Goal: Task Accomplishment & Management: Manage account settings

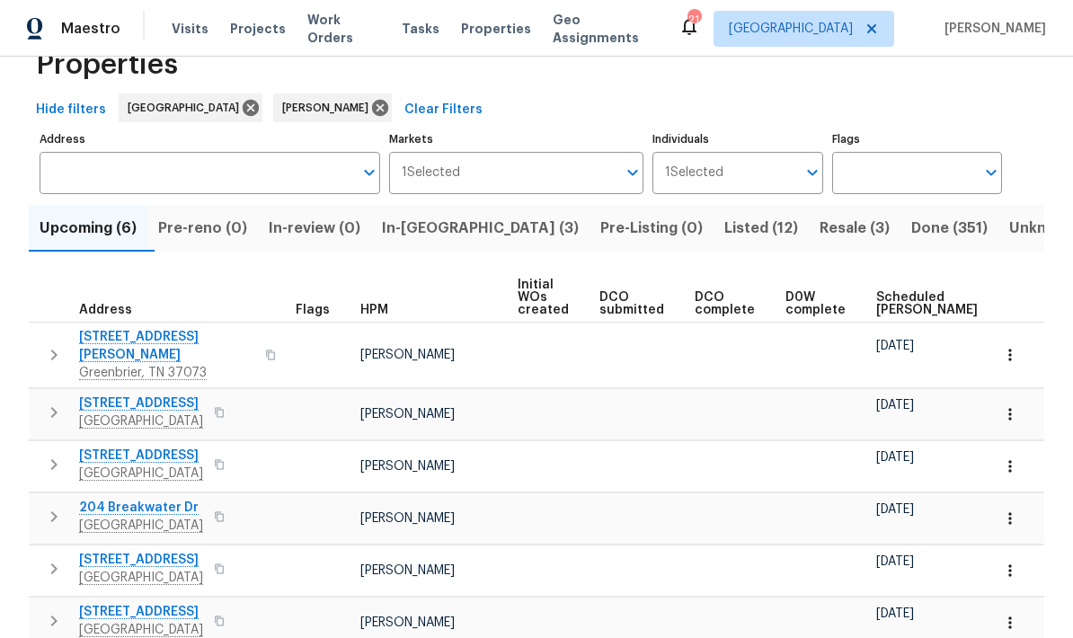
scroll to position [48, 0]
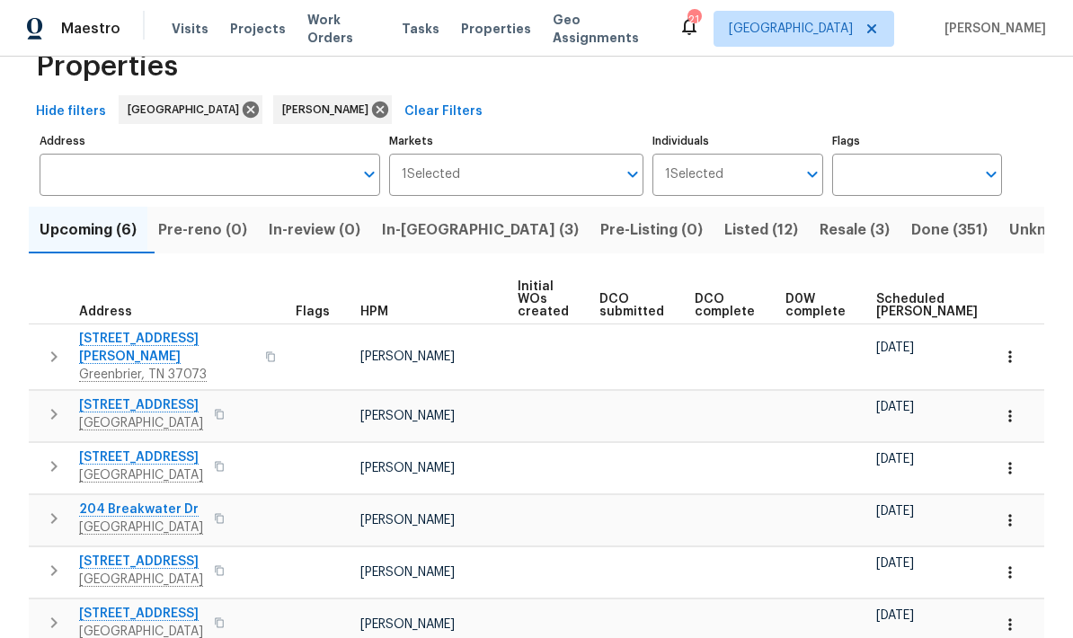
click at [891, 307] on span "Scheduled COE" at bounding box center [927, 305] width 102 height 25
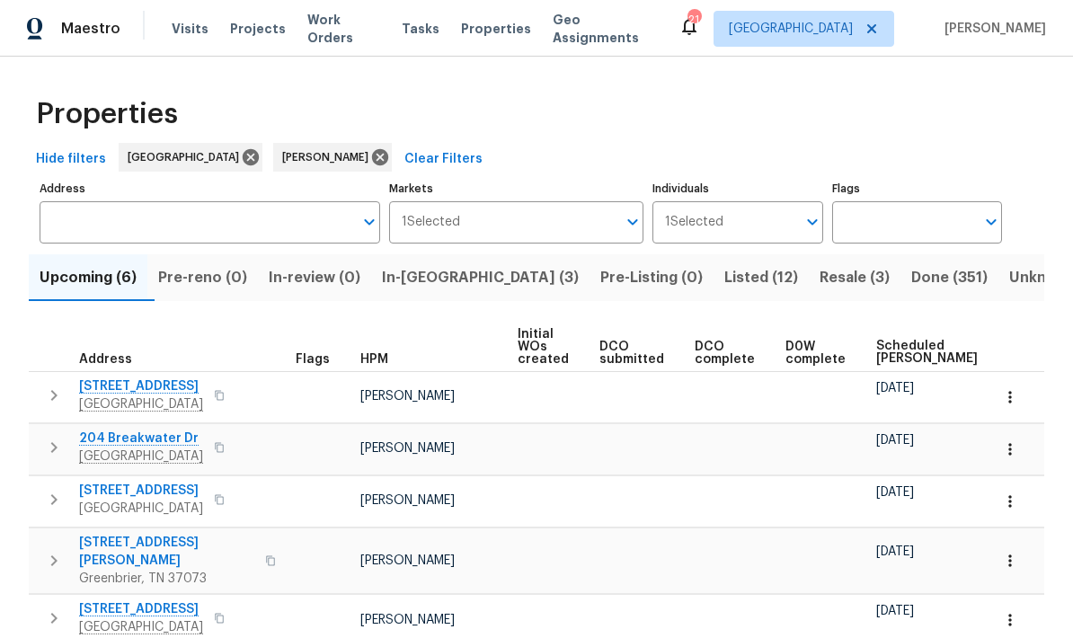
click at [1013, 403] on icon "button" at bounding box center [1010, 397] width 18 height 18
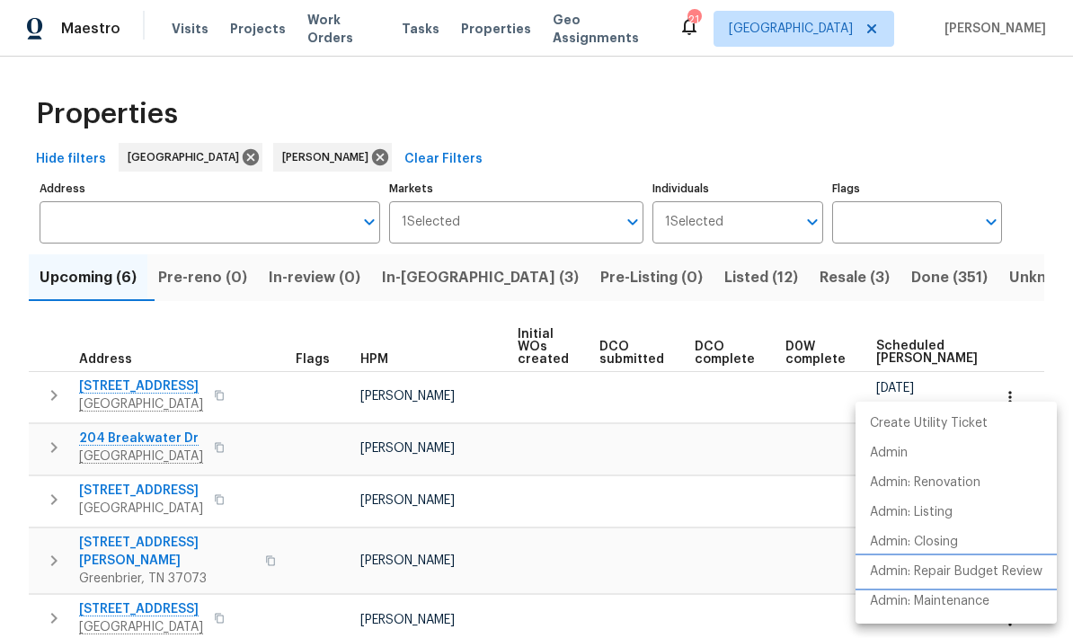
click at [916, 576] on p "Admin: Repair Budget Review" at bounding box center [956, 571] width 173 height 19
click at [703, 463] on div at bounding box center [536, 319] width 1073 height 638
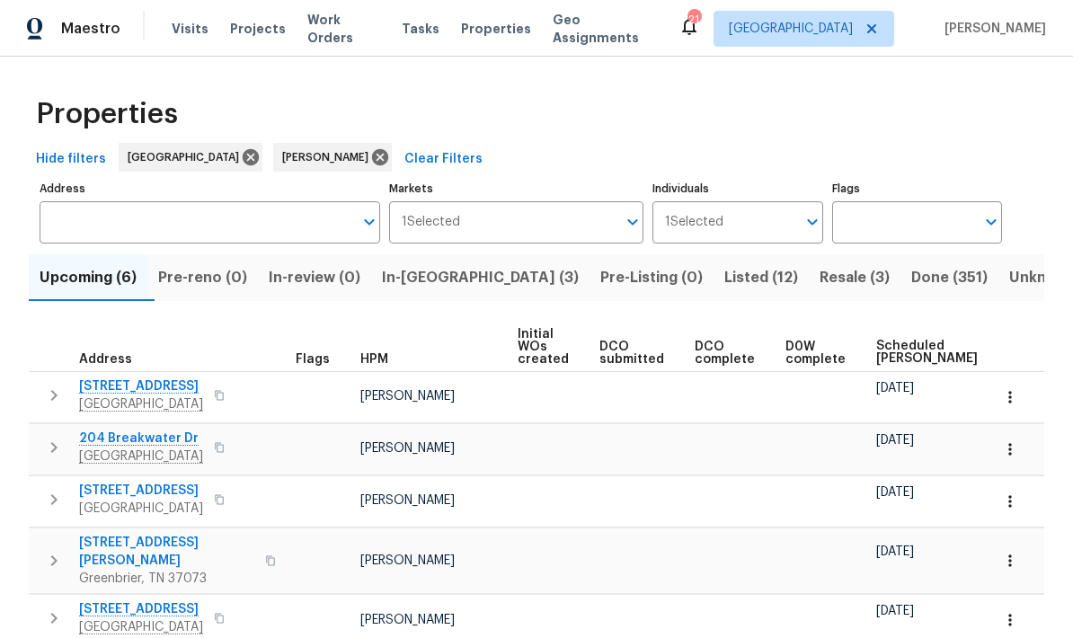
click at [1005, 456] on icon "button" at bounding box center [1010, 449] width 18 height 18
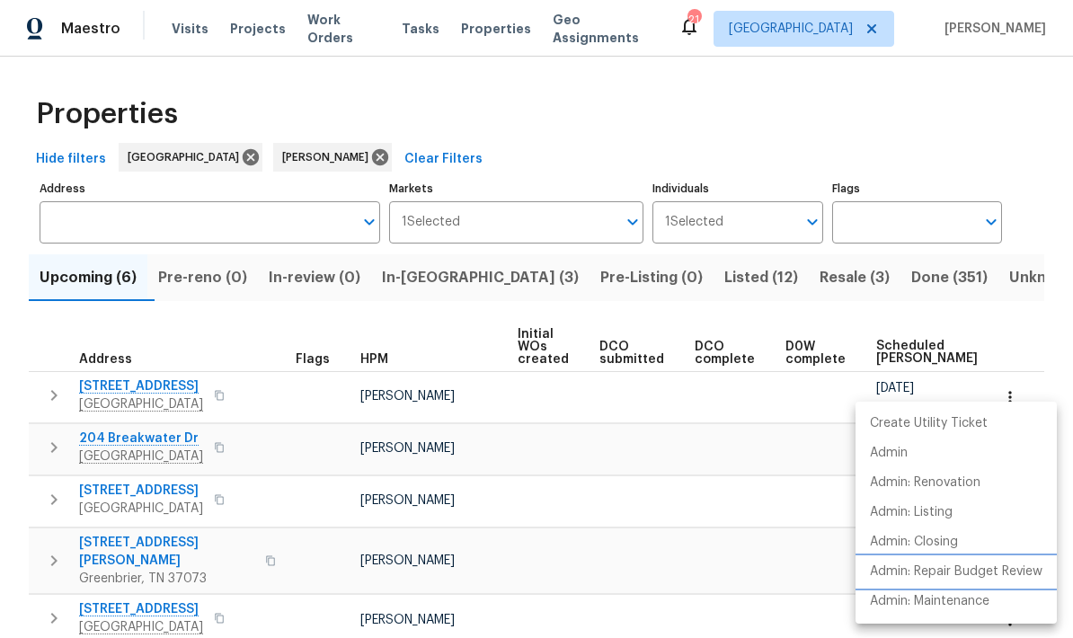
click at [960, 577] on p "Admin: Repair Budget Review" at bounding box center [956, 571] width 173 height 19
click at [119, 403] on div at bounding box center [536, 319] width 1073 height 638
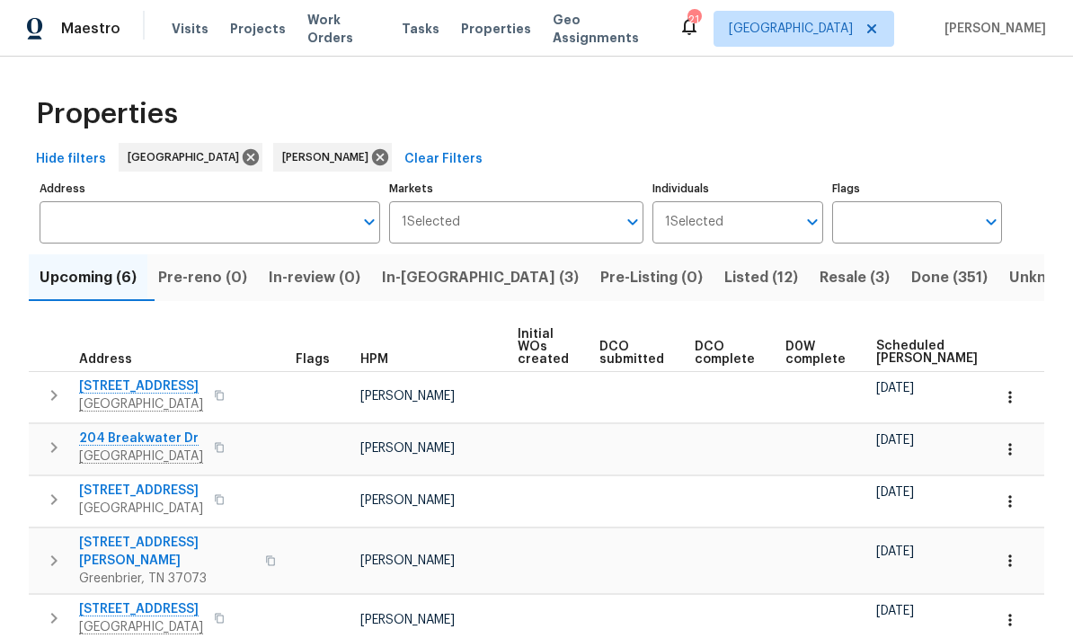
click at [123, 393] on span "107 Paixham Pl" at bounding box center [141, 386] width 124 height 18
click at [131, 456] on span "Hendersonville, TN 37075" at bounding box center [141, 456] width 124 height 18
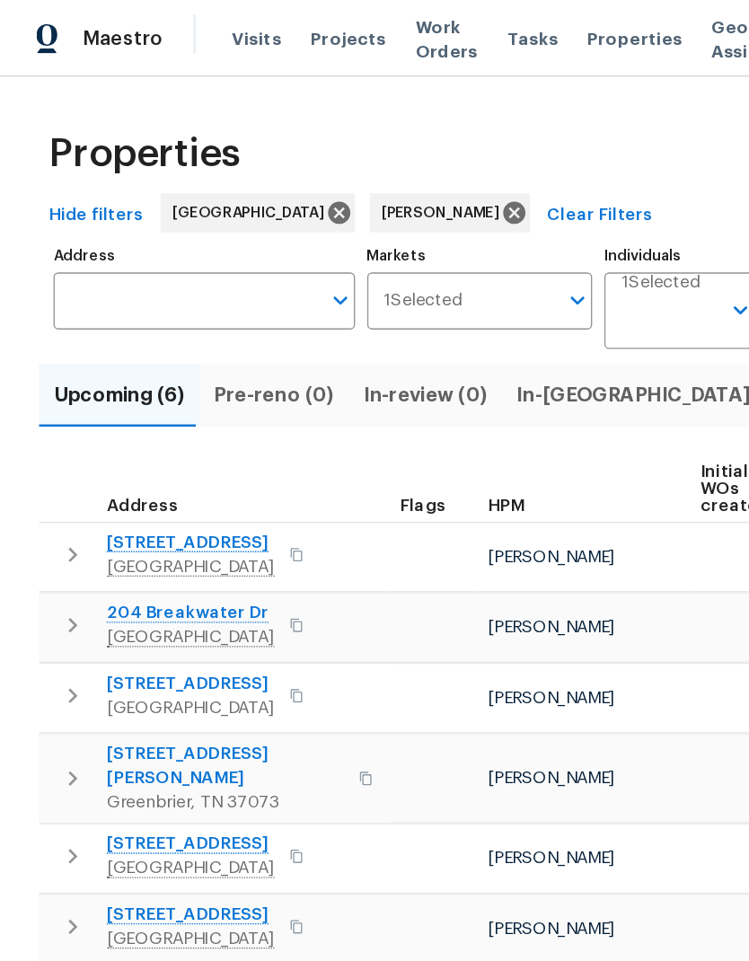
click at [310, 292] on span "In-review (0)" at bounding box center [315, 291] width 92 height 25
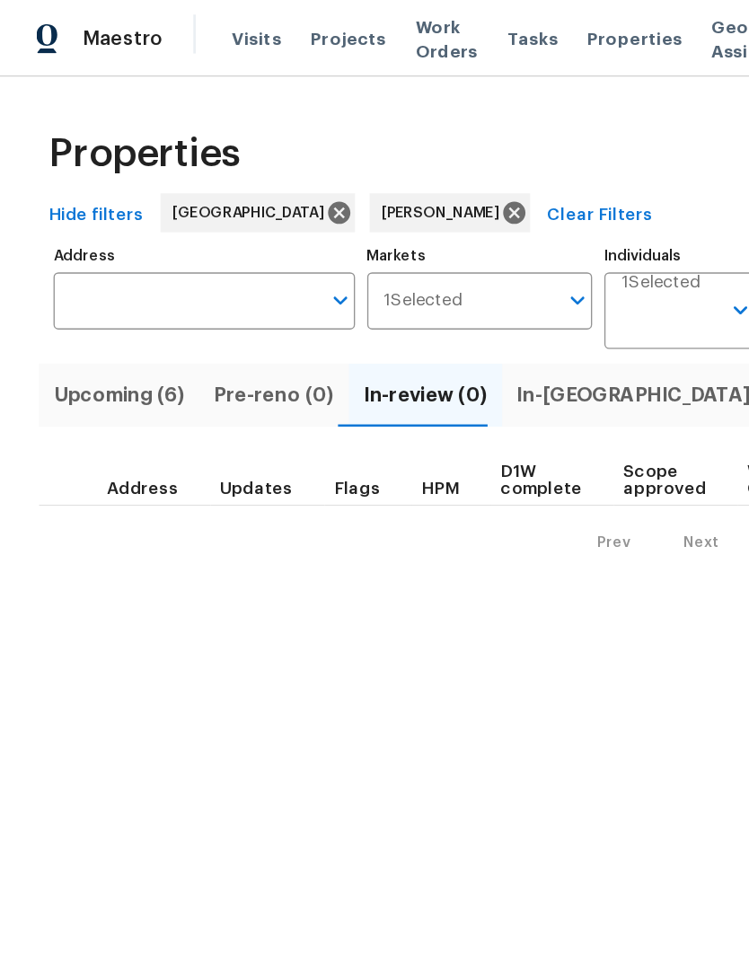
click at [416, 296] on span "In-reno (3)" at bounding box center [480, 291] width 197 height 25
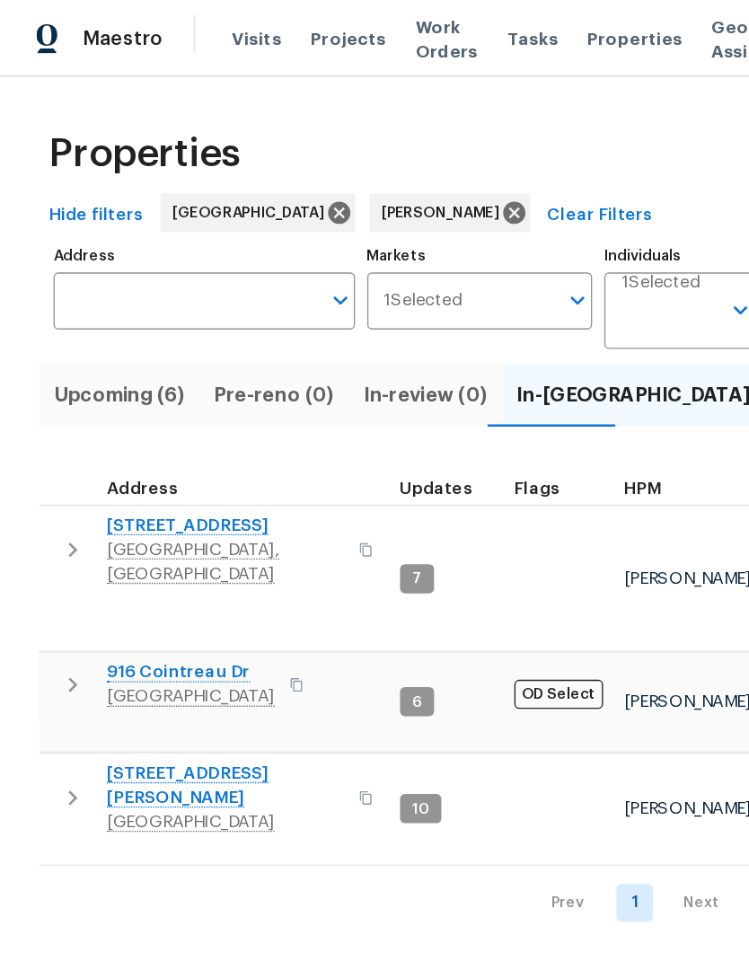
scroll to position [14, 0]
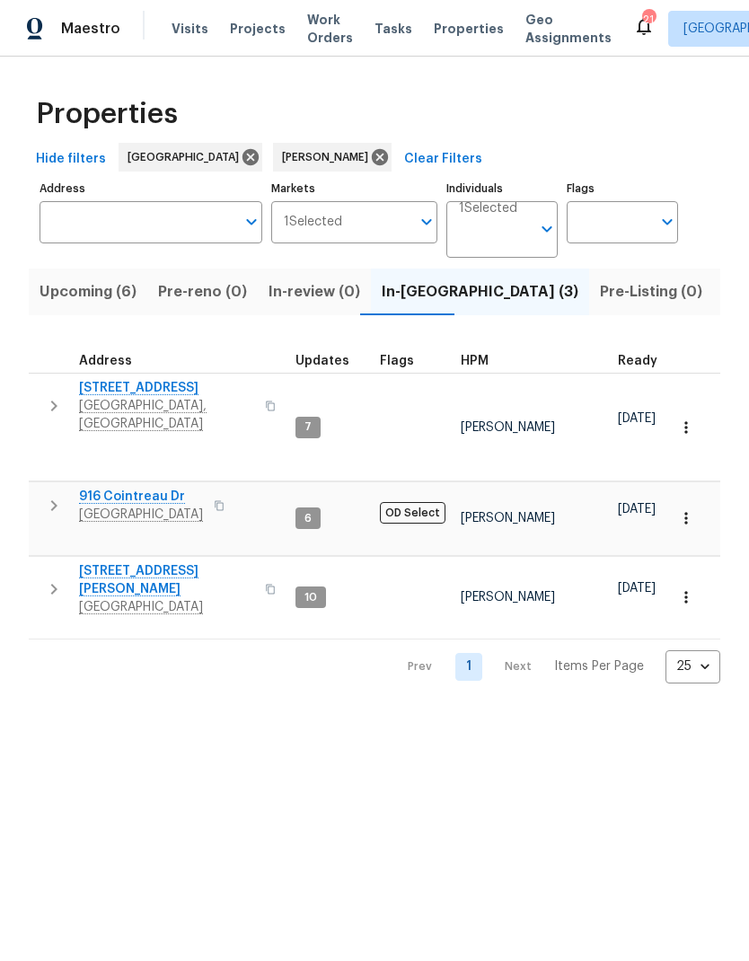
click at [60, 395] on icon "button" at bounding box center [54, 406] width 22 height 22
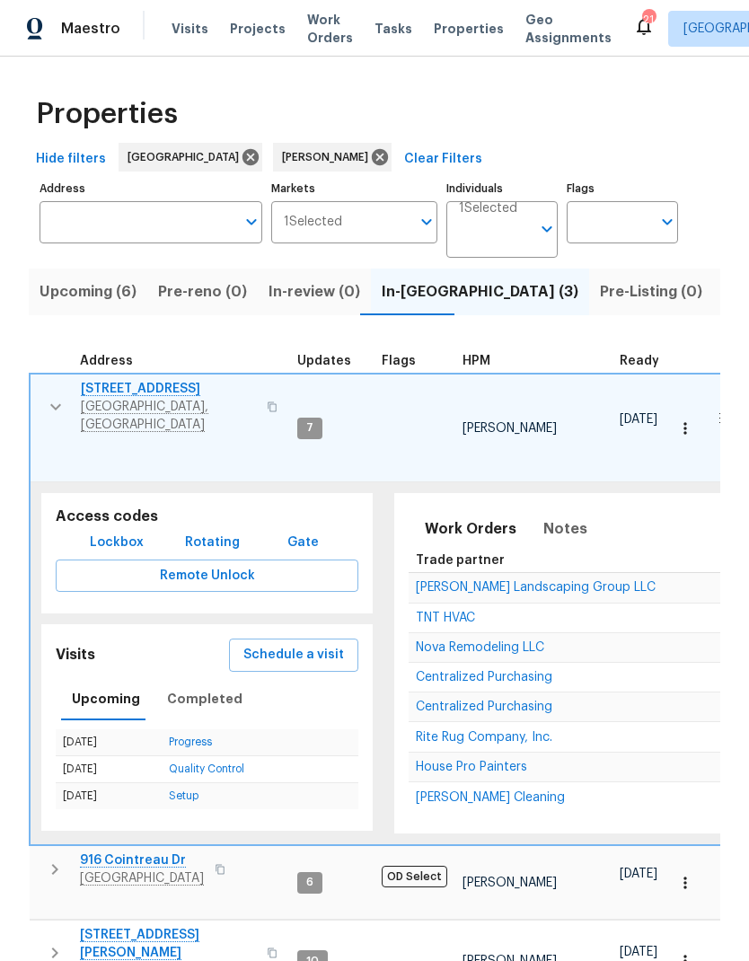
click at [491, 637] on span "Soledad Cleaning" at bounding box center [490, 798] width 149 height 13
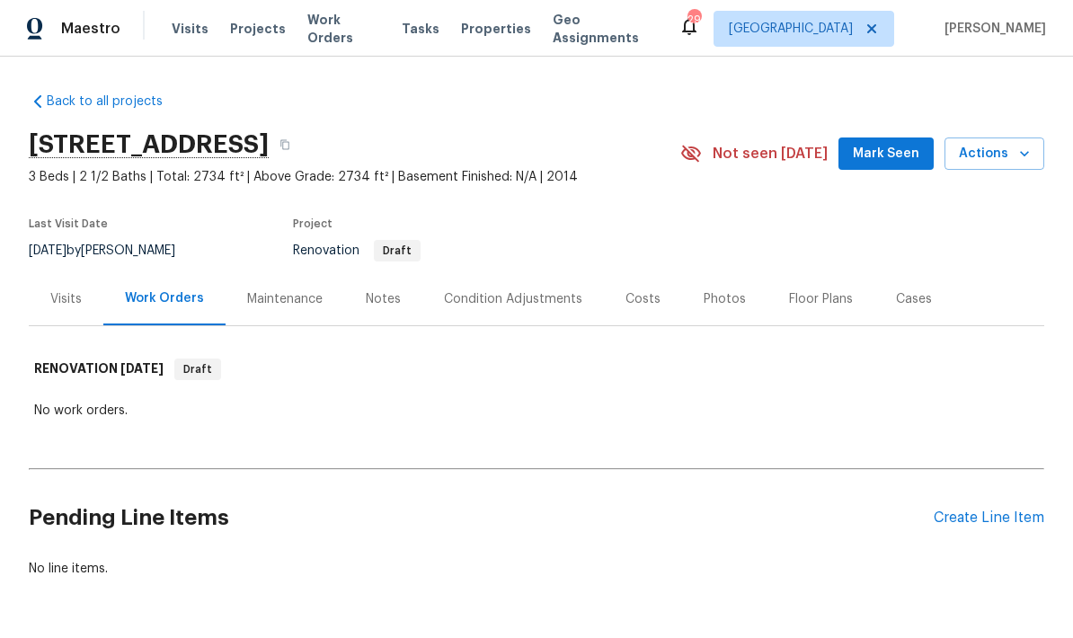
click at [359, 310] on div "Notes" at bounding box center [383, 298] width 78 height 53
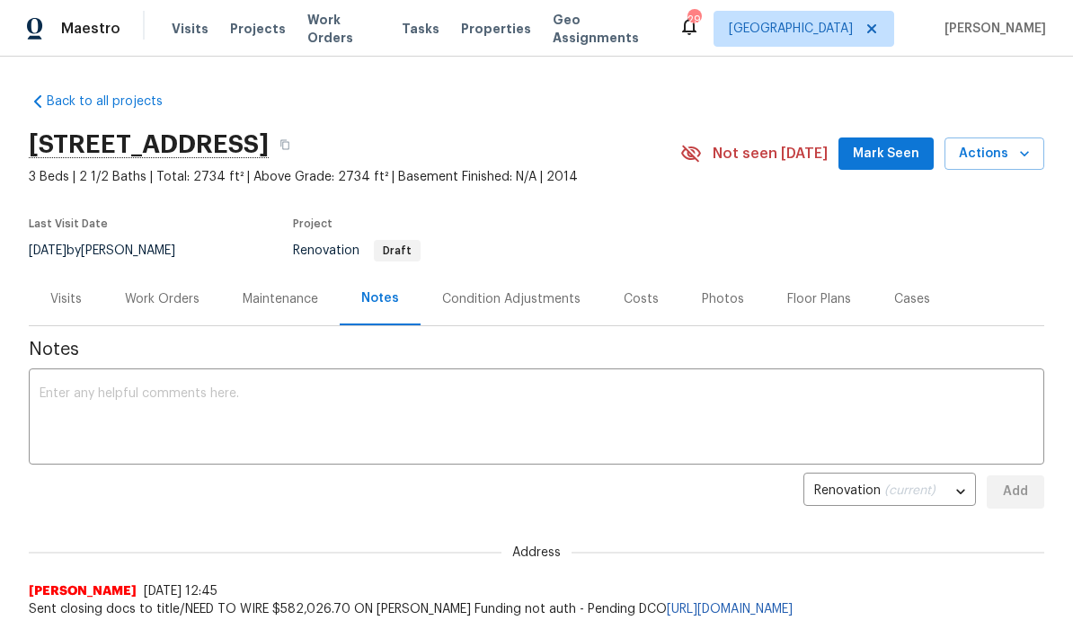
click at [865, 139] on button "Mark Seen" at bounding box center [885, 153] width 95 height 33
click at [613, 274] on div "Costs" at bounding box center [641, 298] width 78 height 53
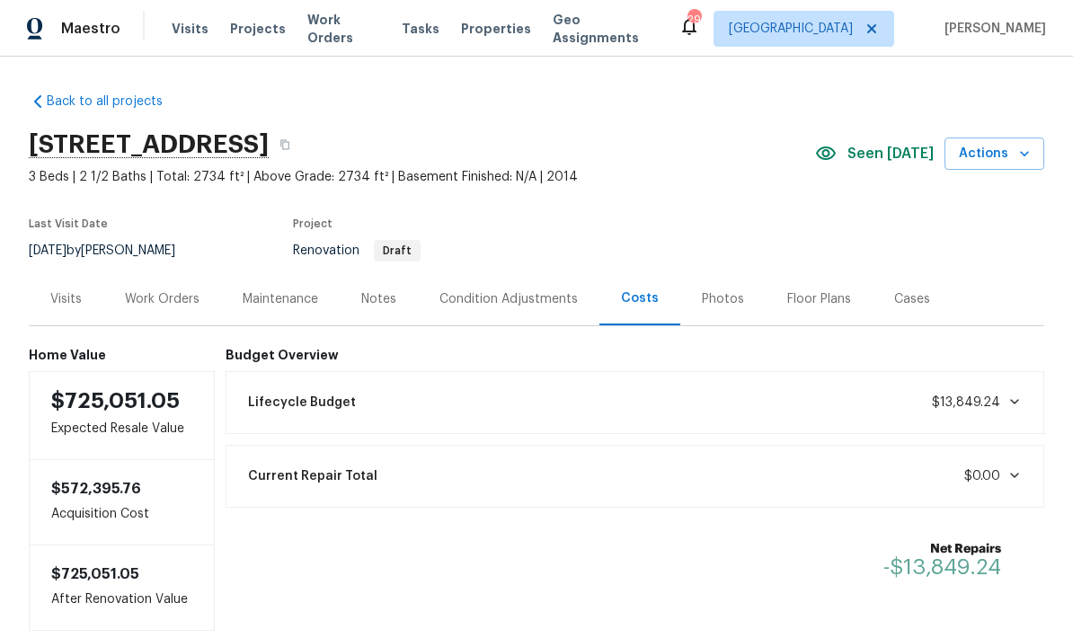
click at [77, 307] on div "Visits" at bounding box center [65, 299] width 31 height 18
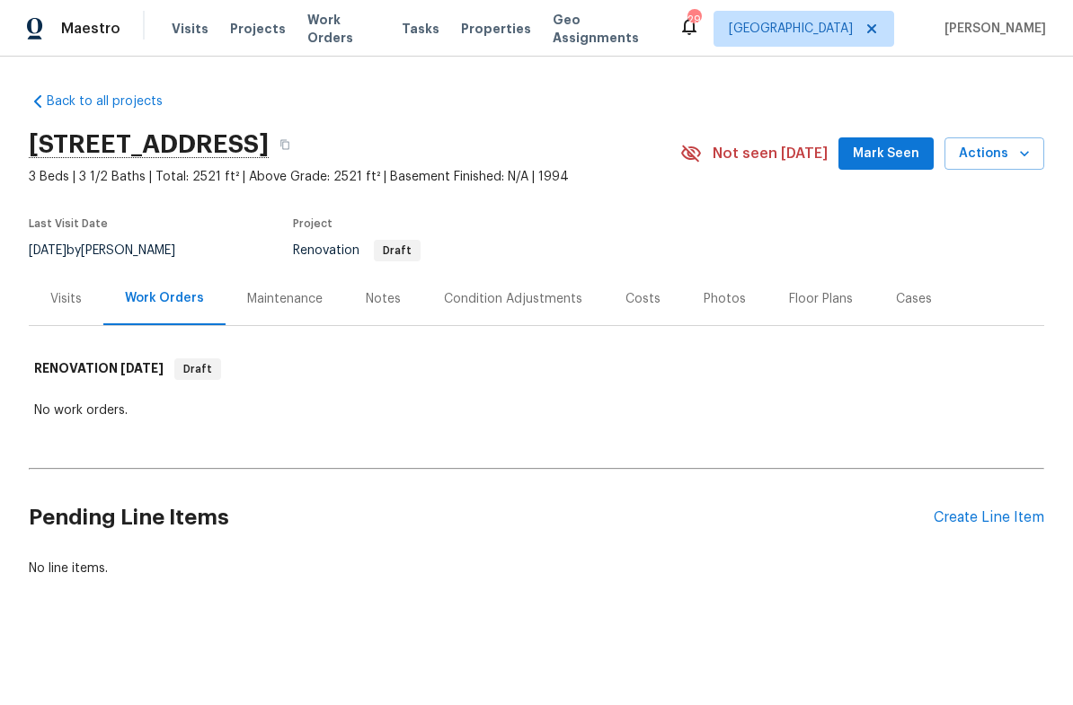
click at [369, 297] on div "Notes" at bounding box center [383, 299] width 35 height 18
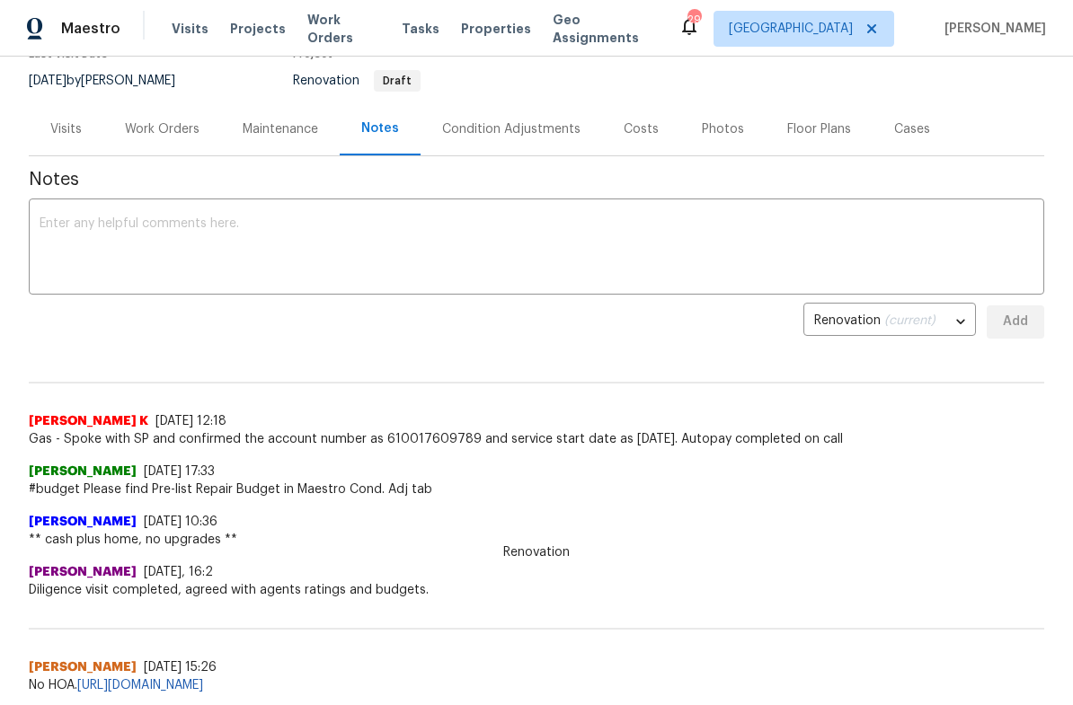
scroll to position [172, 0]
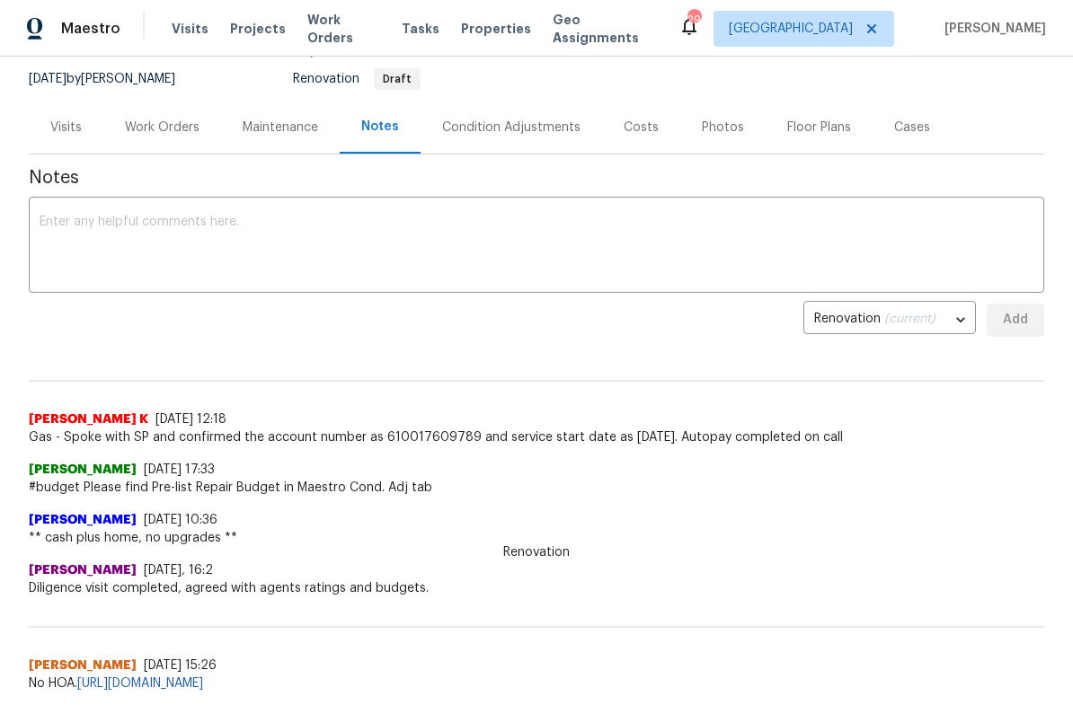
click at [531, 126] on div "Condition Adjustments" at bounding box center [511, 128] width 138 height 18
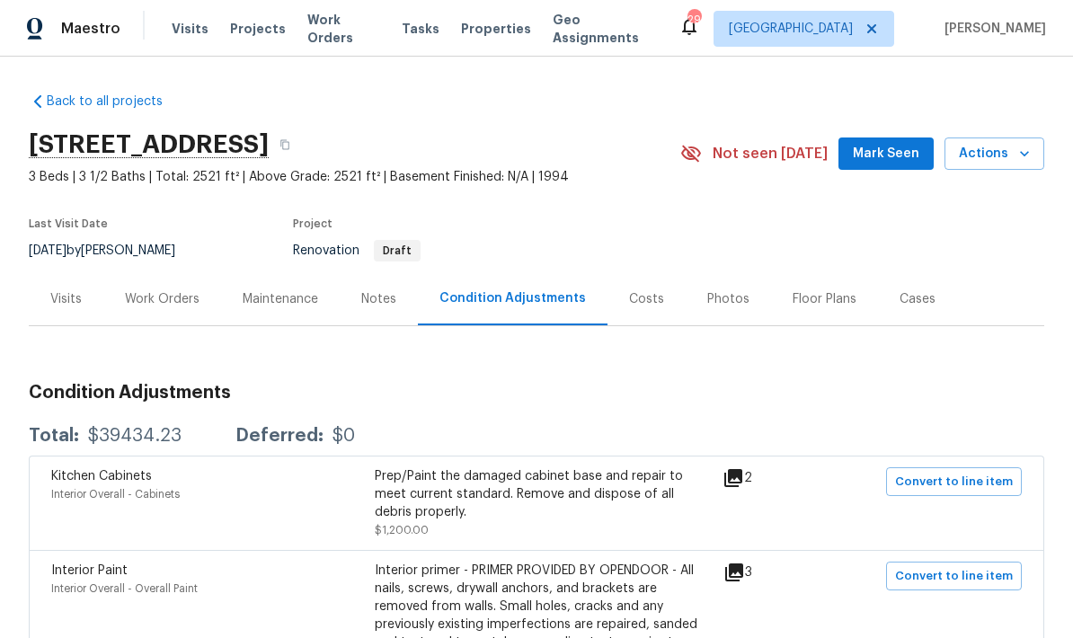
click at [75, 313] on div "Visits" at bounding box center [66, 298] width 75 height 53
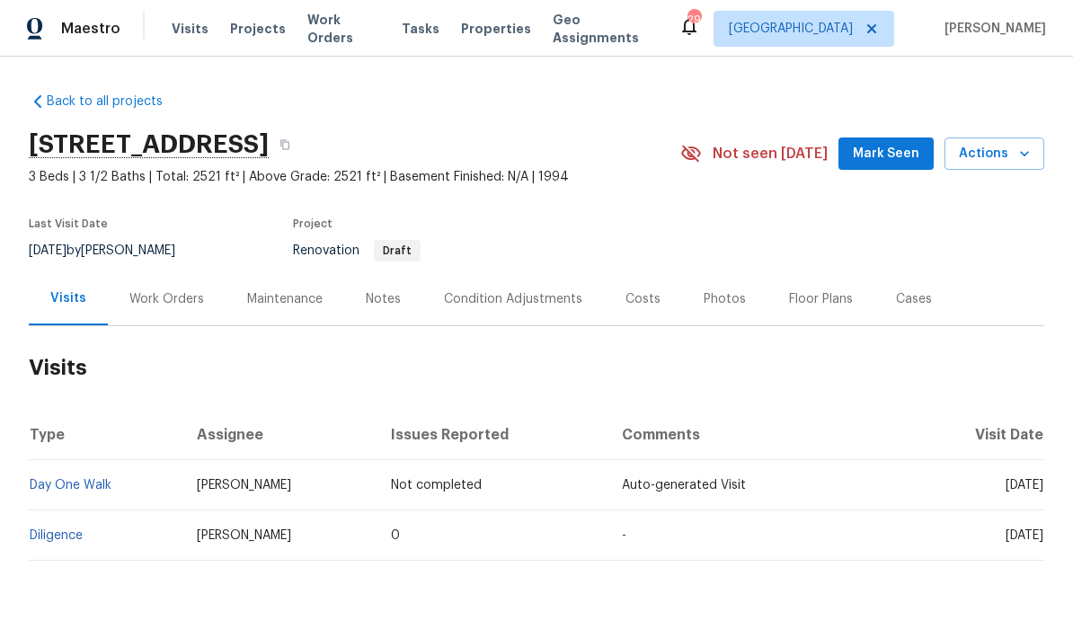
click at [521, 298] on div "Condition Adjustments" at bounding box center [513, 299] width 138 height 18
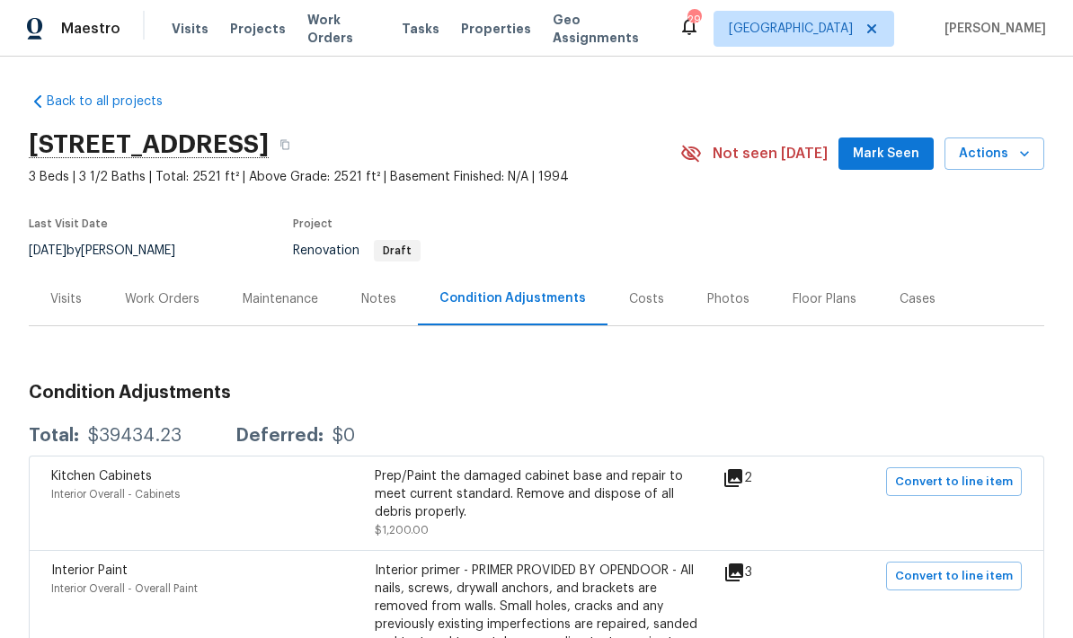
click at [53, 300] on div "Visits" at bounding box center [65, 299] width 31 height 18
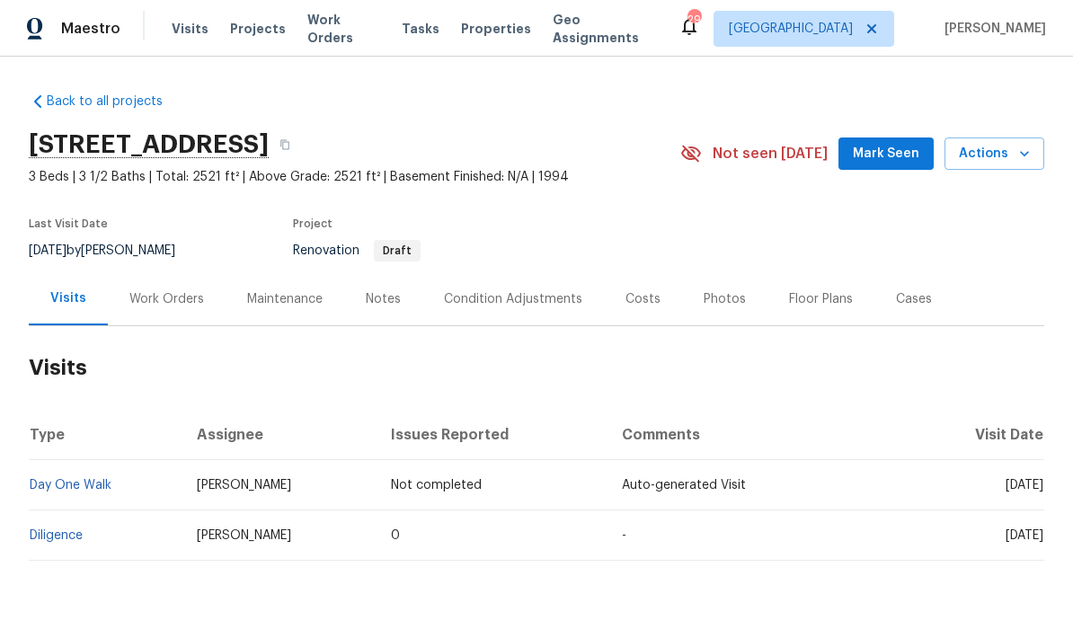
click at [47, 531] on link "Diligence" at bounding box center [56, 535] width 53 height 13
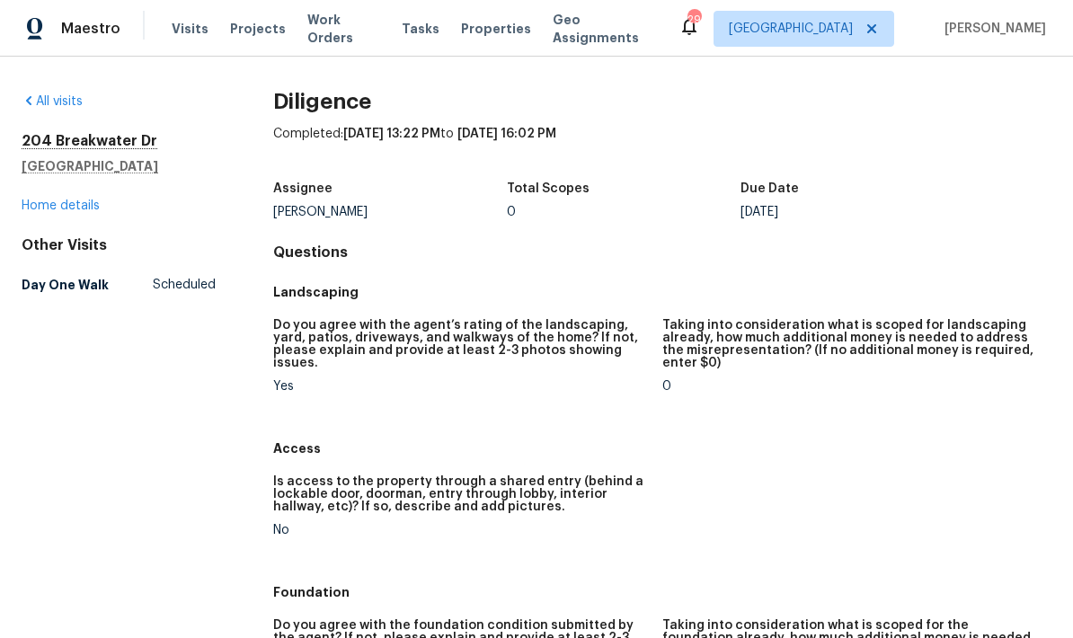
click at [55, 208] on link "Home details" at bounding box center [61, 205] width 78 height 13
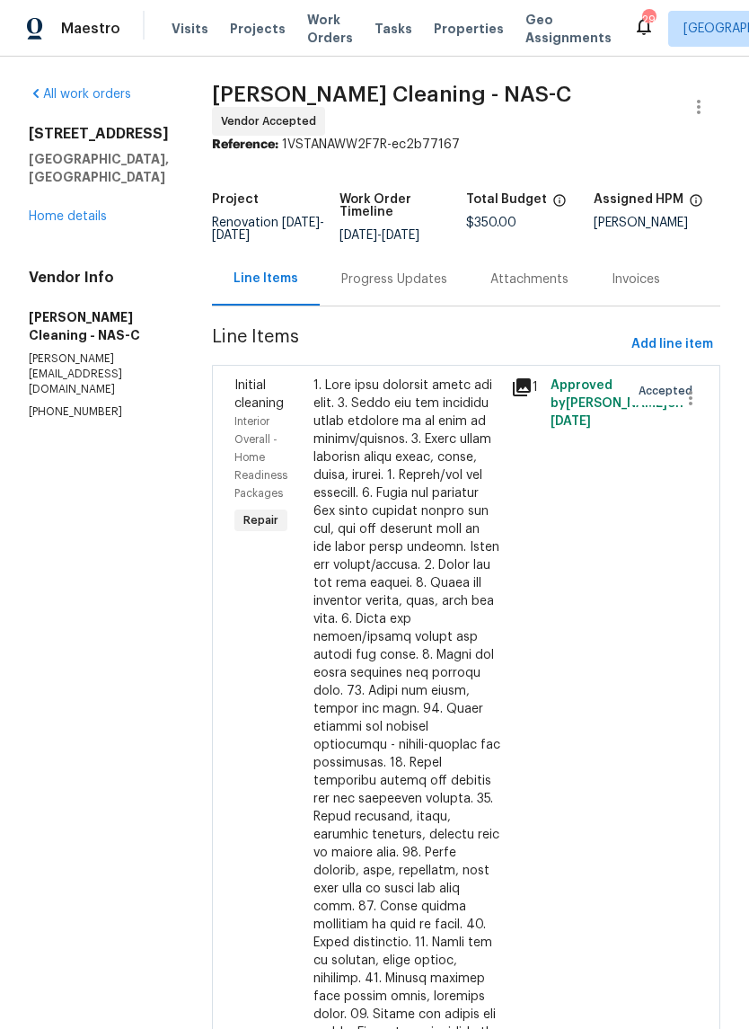
click at [411, 275] on div "Progress Updates" at bounding box center [394, 278] width 149 height 53
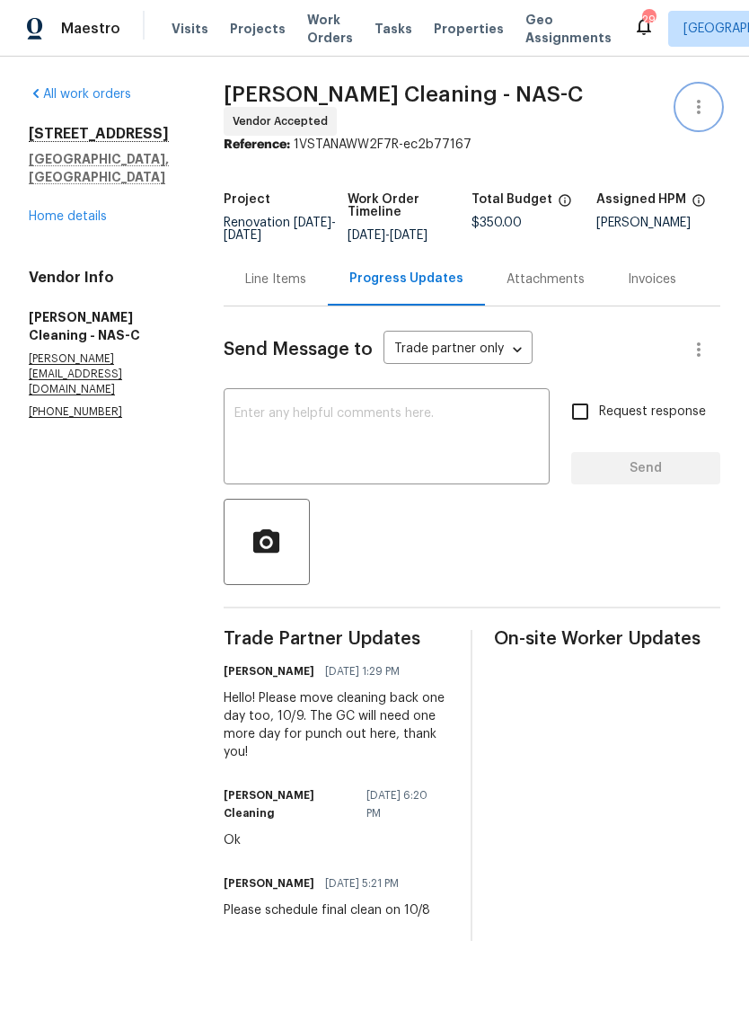
click at [712, 102] on button "button" at bounding box center [698, 106] width 43 height 43
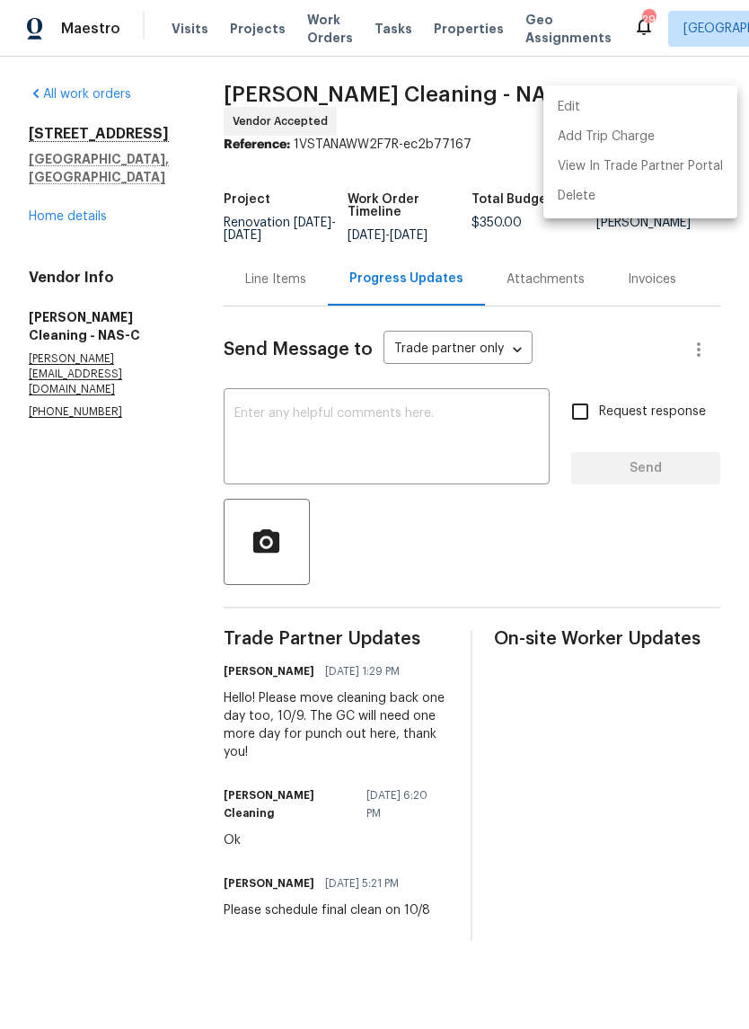
click at [621, 110] on li "Edit" at bounding box center [641, 108] width 194 height 30
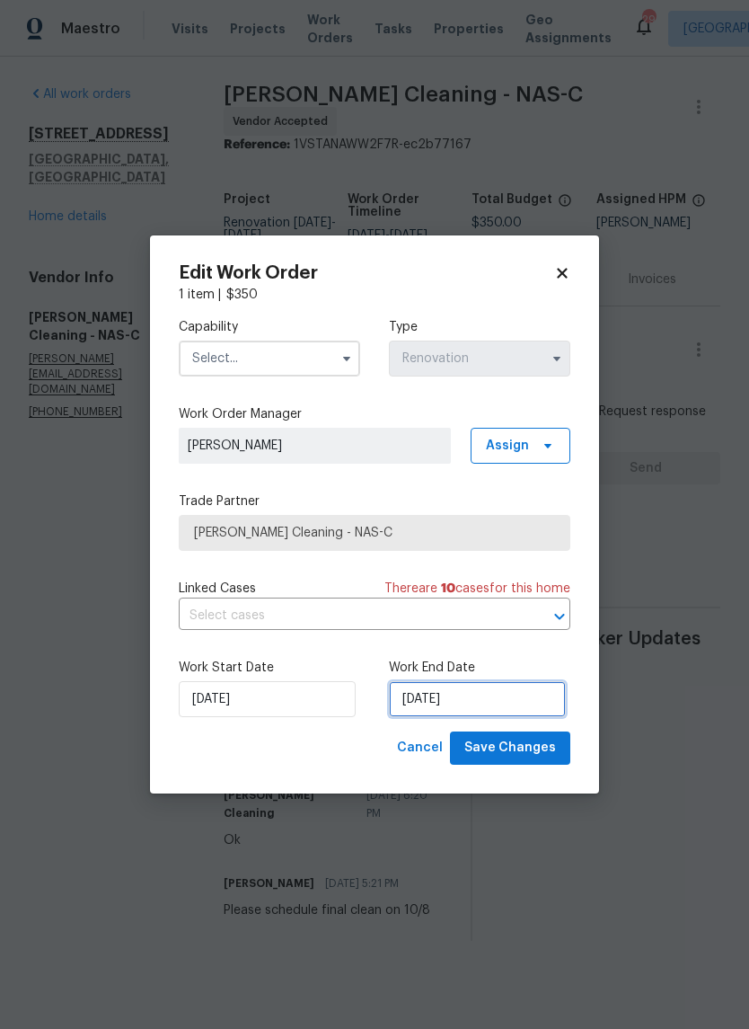
click at [447, 705] on input "[DATE]" at bounding box center [477, 699] width 177 height 36
select select "9"
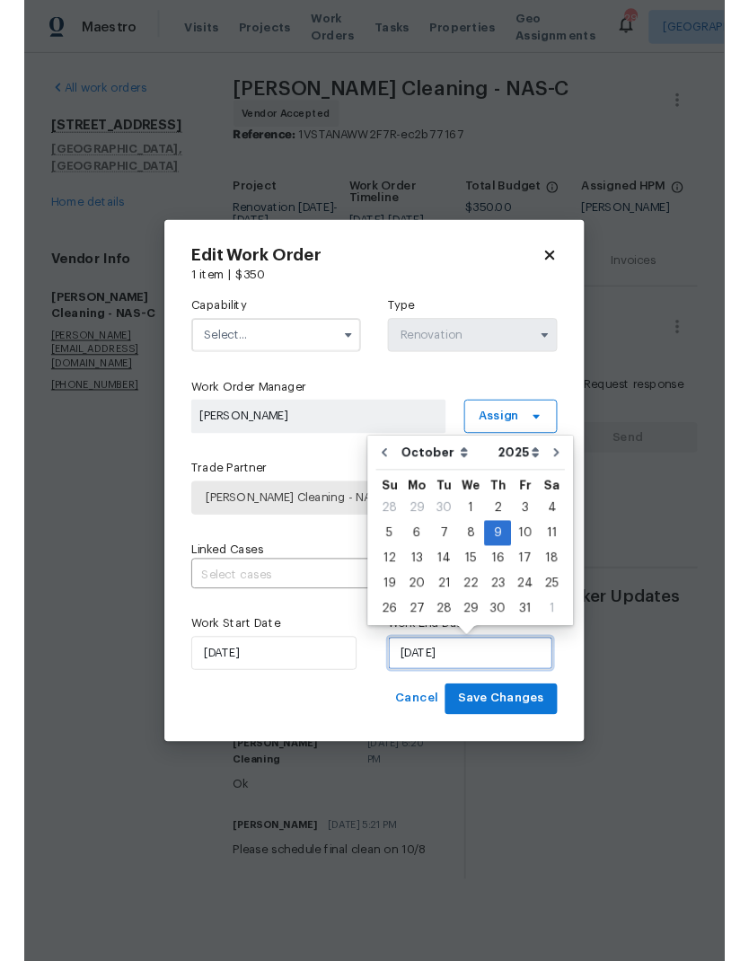
scroll to position [14, 0]
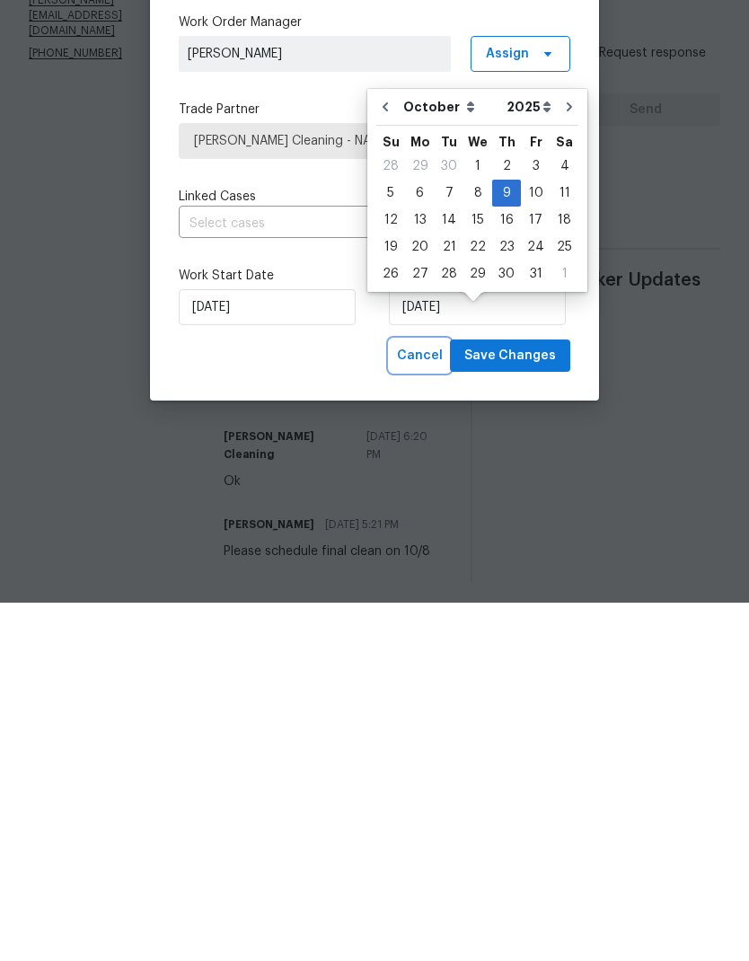
click at [438, 704] on span "Cancel" at bounding box center [420, 715] width 46 height 22
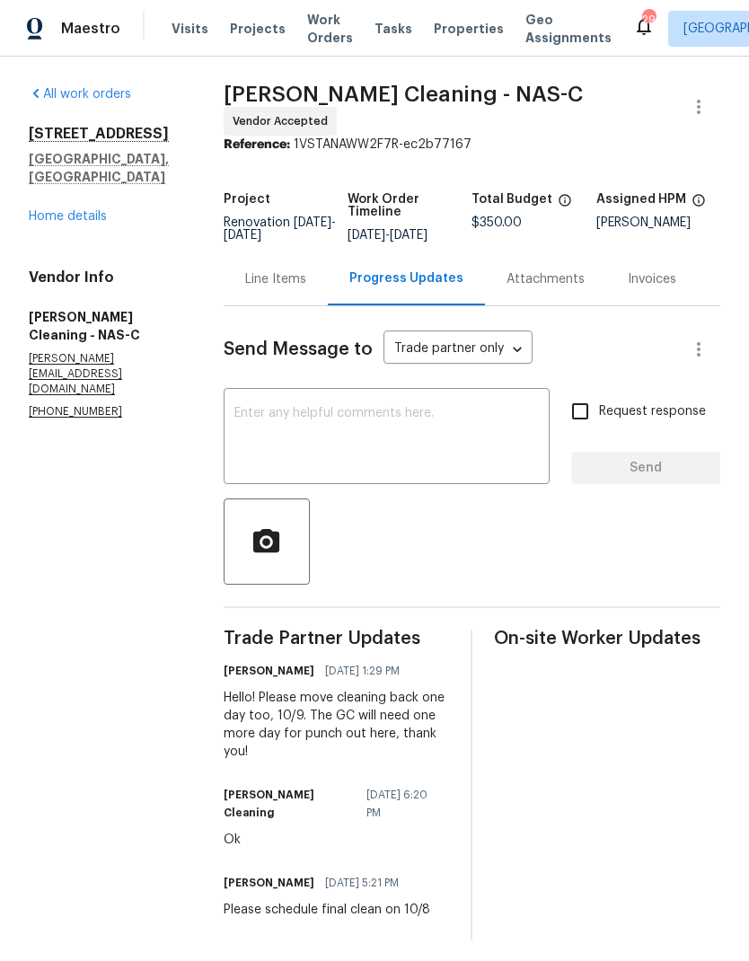
click at [279, 280] on div "Line Items" at bounding box center [276, 278] width 104 height 53
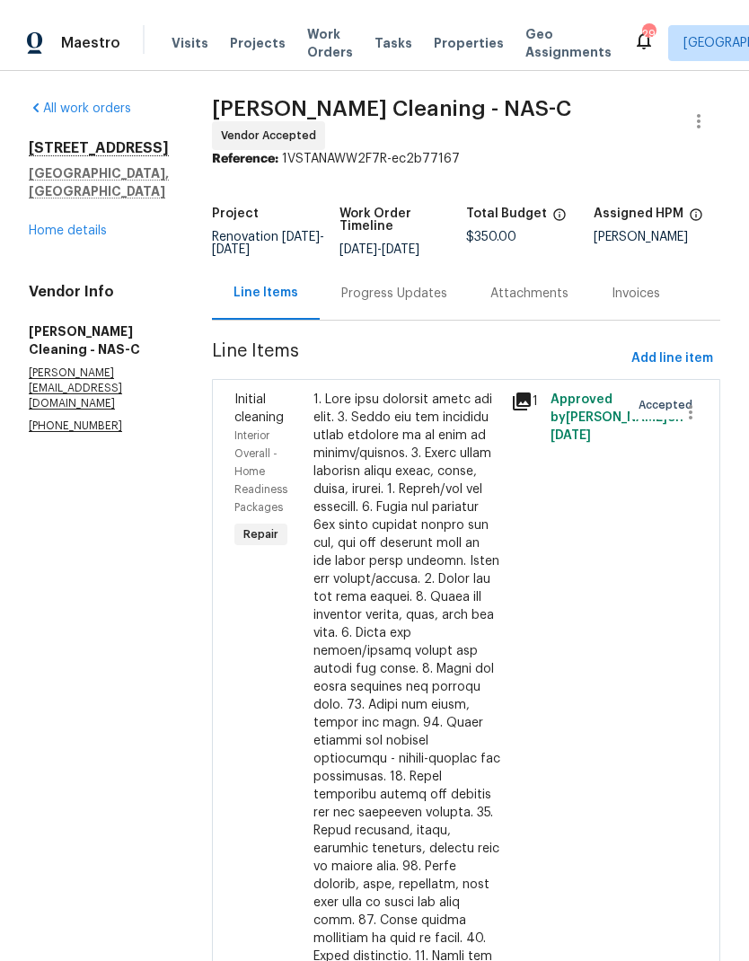
click at [187, 27] on span "Visits" at bounding box center [190, 29] width 37 height 18
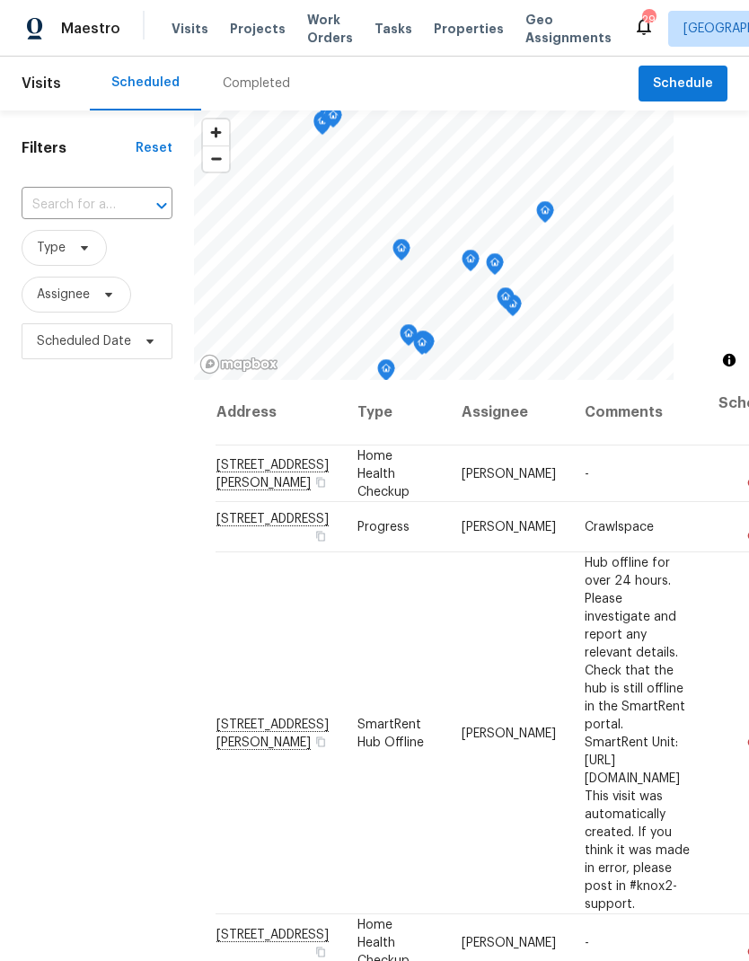
click at [109, 205] on input "text" at bounding box center [72, 205] width 101 height 28
type input "300 w"
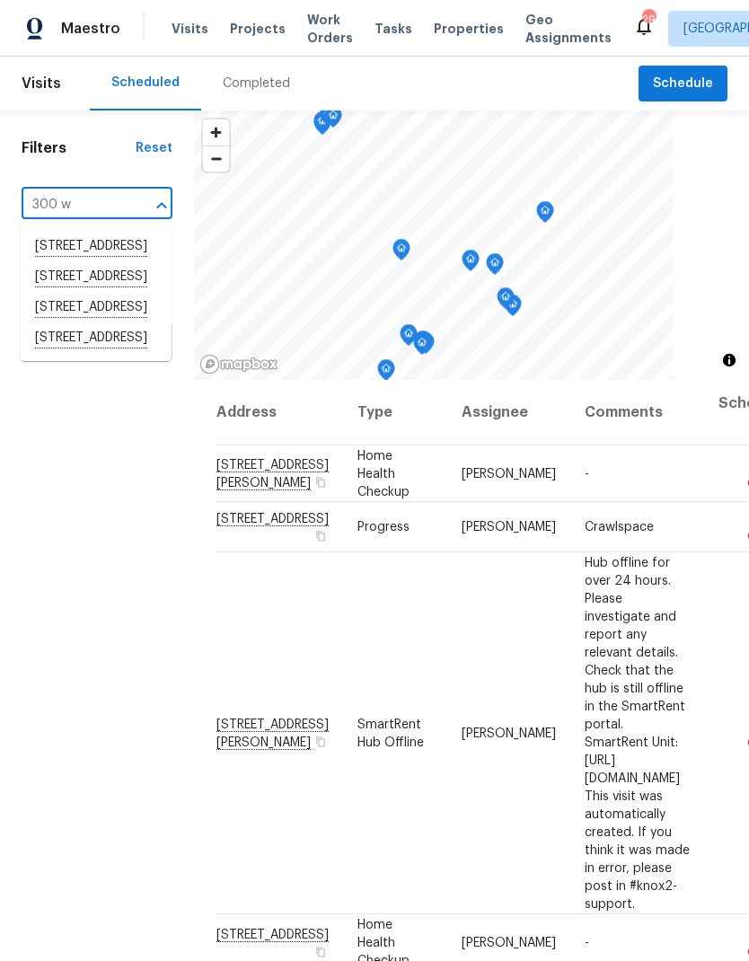
click at [86, 354] on li "[STREET_ADDRESS]" at bounding box center [96, 338] width 150 height 31
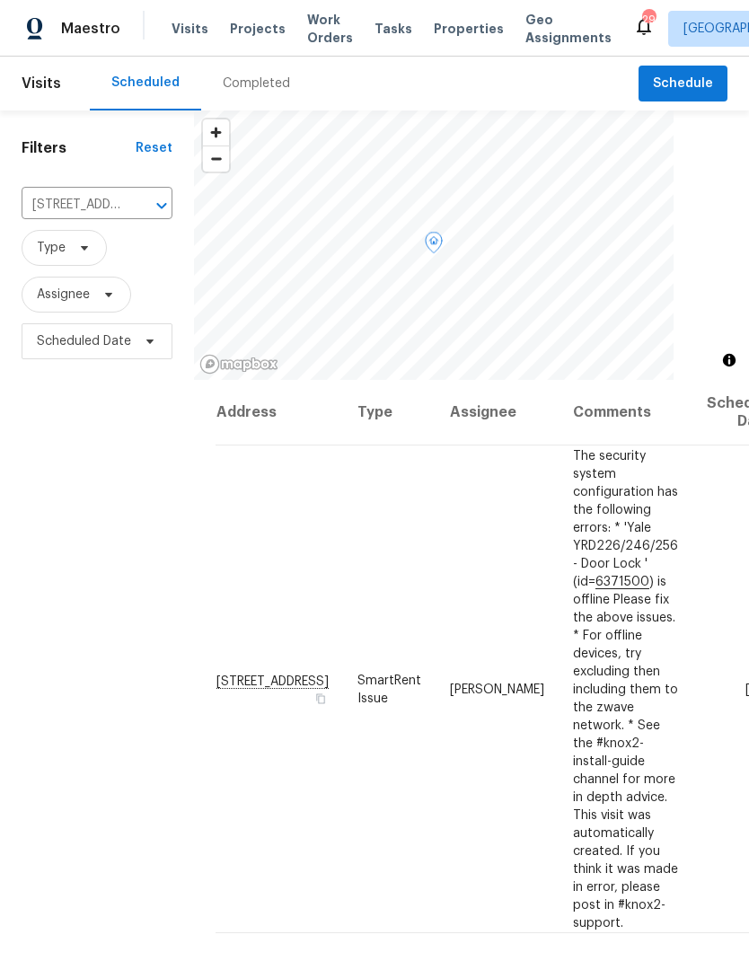
click at [0, 0] on icon at bounding box center [0, 0] width 0 height 0
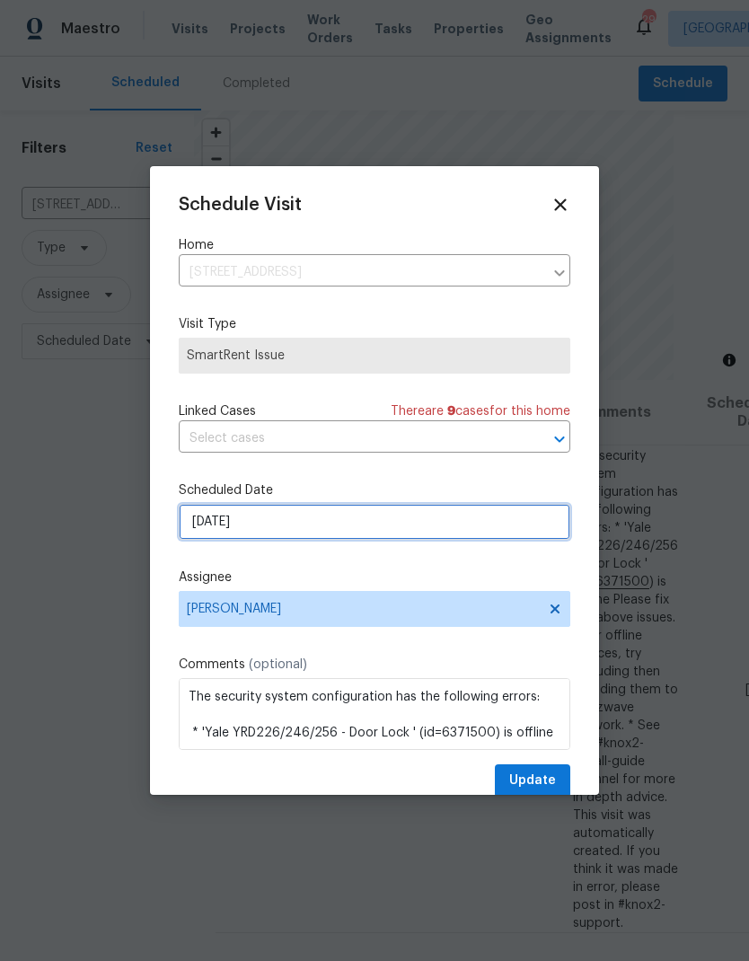
click at [387, 528] on input "[DATE]" at bounding box center [375, 522] width 392 height 36
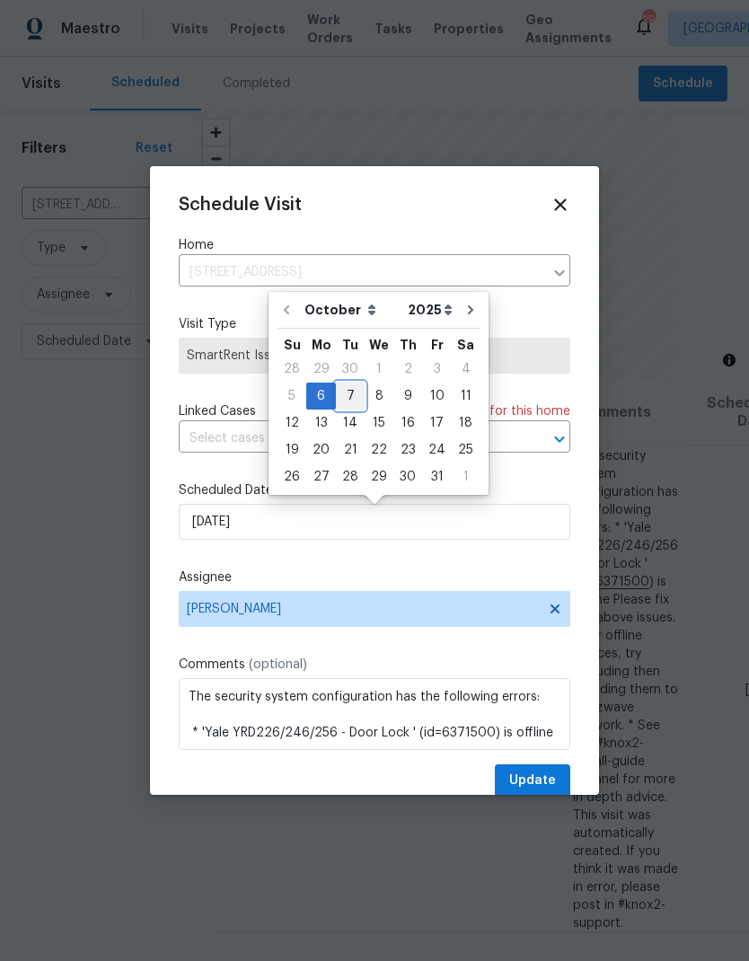
click at [350, 395] on div "7" at bounding box center [350, 396] width 29 height 25
type input "[DATE]"
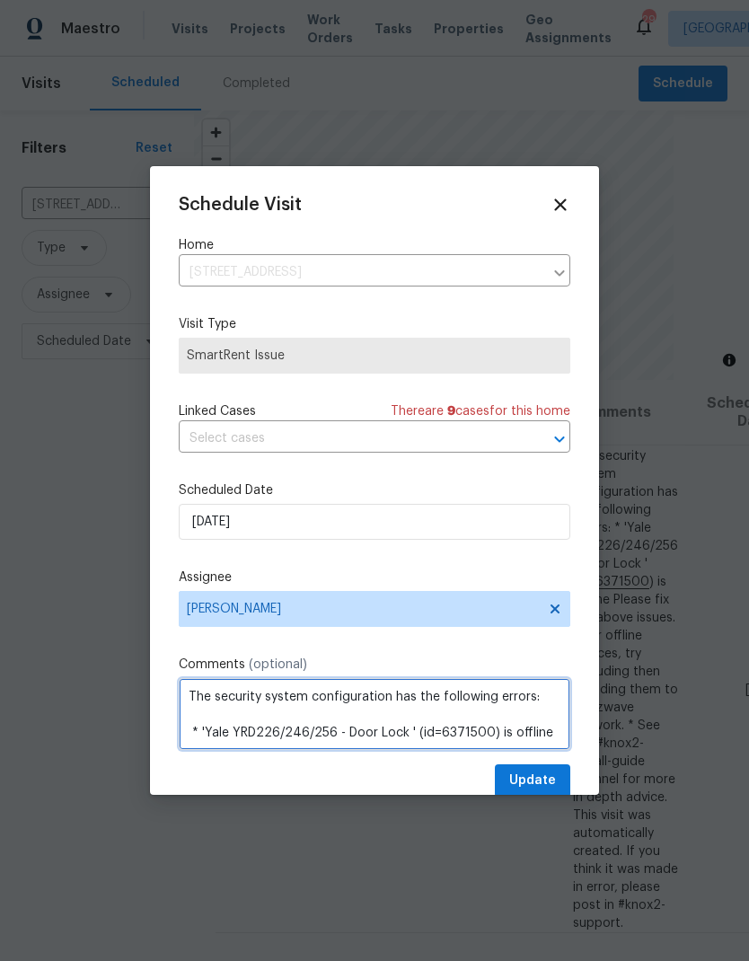
click at [511, 750] on textarea "The security system configuration has the following errors: * 'Yale YRD226/246/…" at bounding box center [375, 714] width 392 height 72
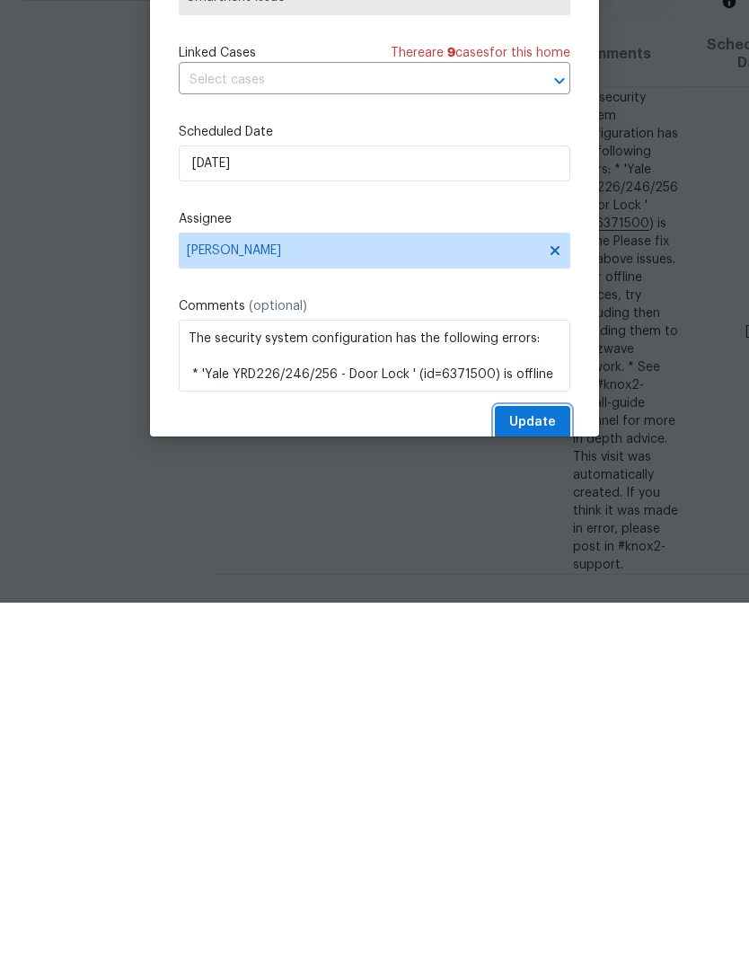
click at [527, 770] on span "Update" at bounding box center [532, 781] width 47 height 22
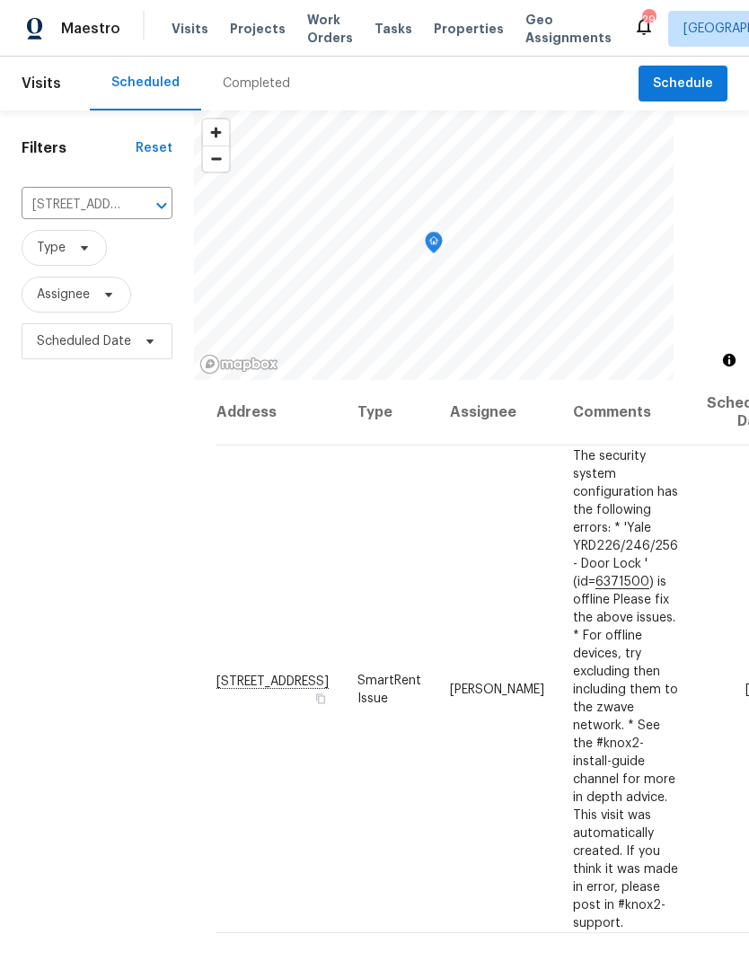
click at [136, 197] on icon "Clear" at bounding box center [138, 206] width 18 height 18
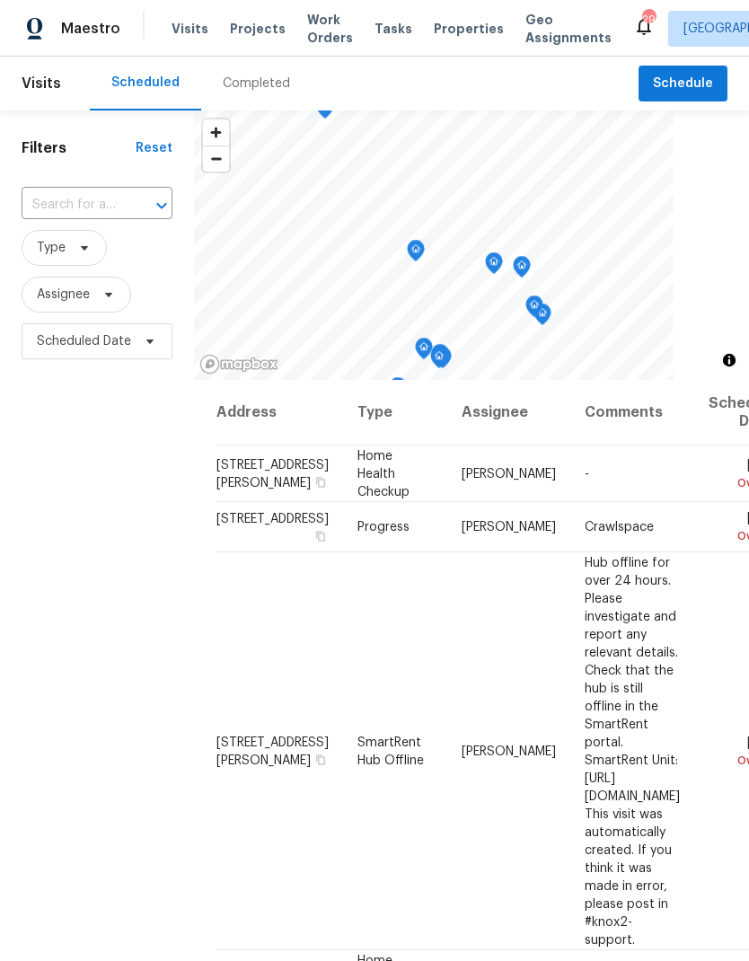
click at [119, 205] on input "text" at bounding box center [72, 205] width 101 height 28
type input "3483 b"
click at [80, 261] on li "[STREET_ADDRESS]" at bounding box center [96, 247] width 150 height 30
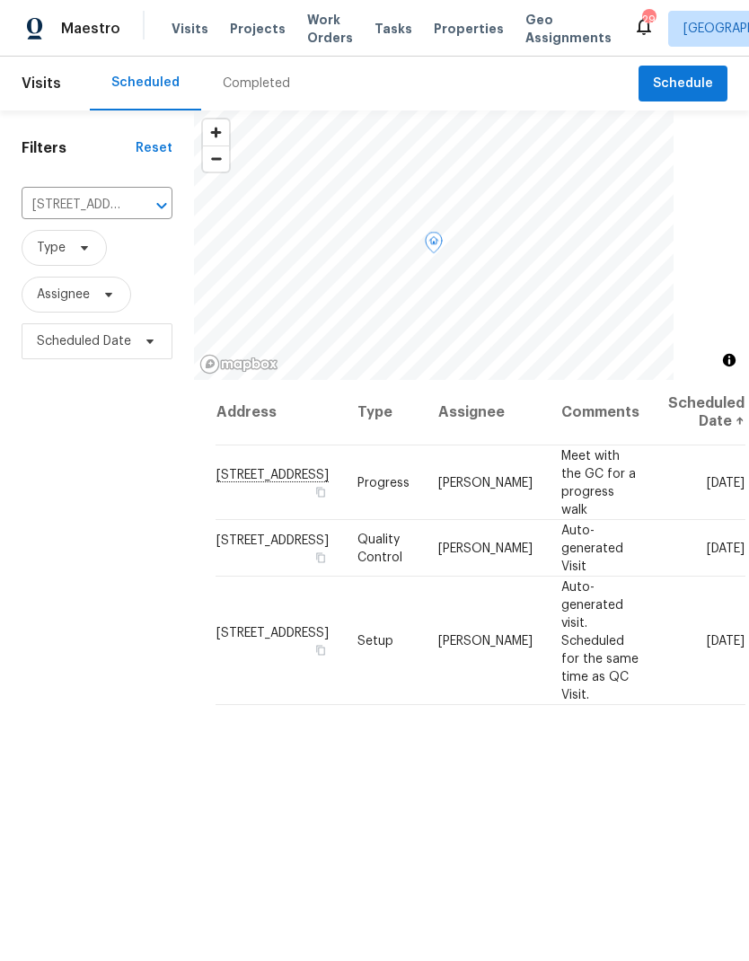
click at [0, 0] on span at bounding box center [0, 0] width 0 height 0
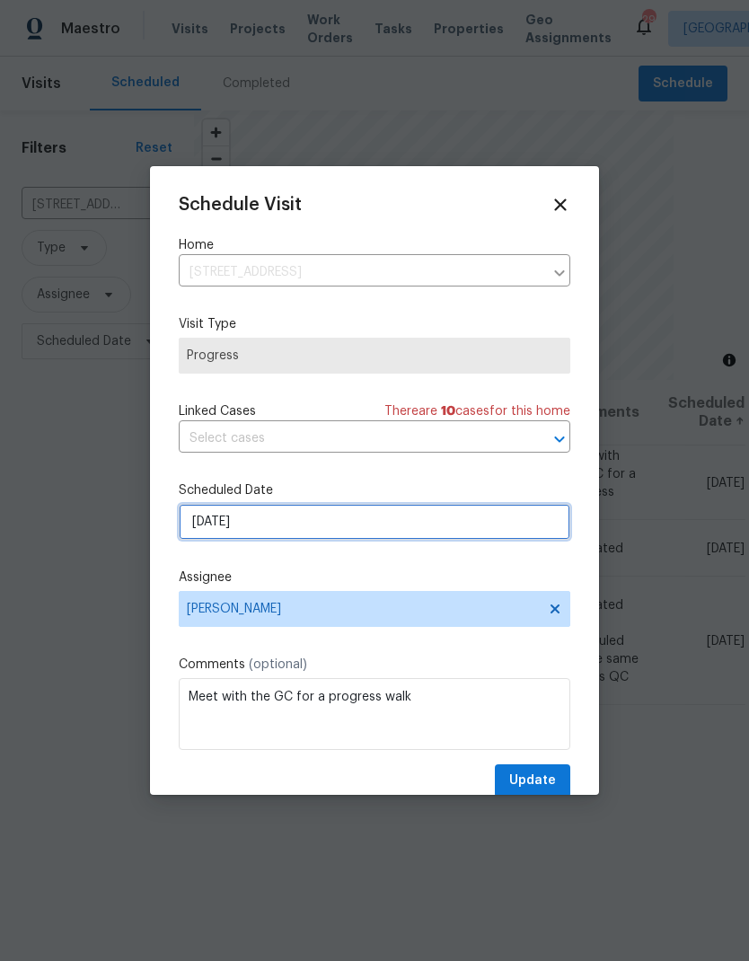
click at [407, 526] on input "[DATE]" at bounding box center [375, 522] width 392 height 36
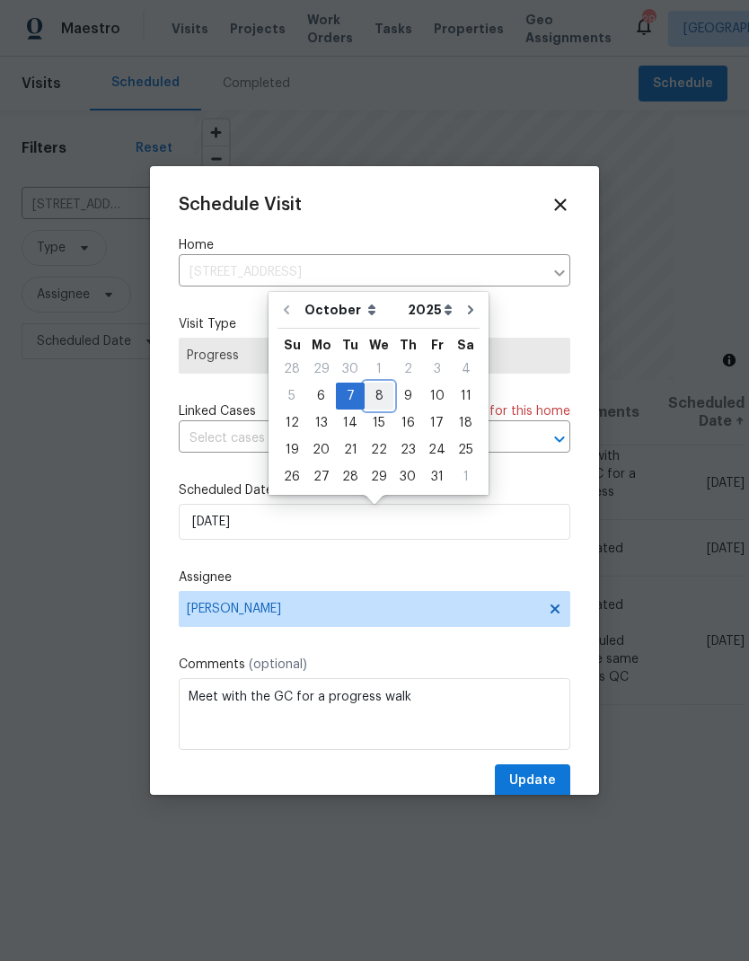
click at [385, 391] on div "8" at bounding box center [379, 396] width 29 height 25
type input "[DATE]"
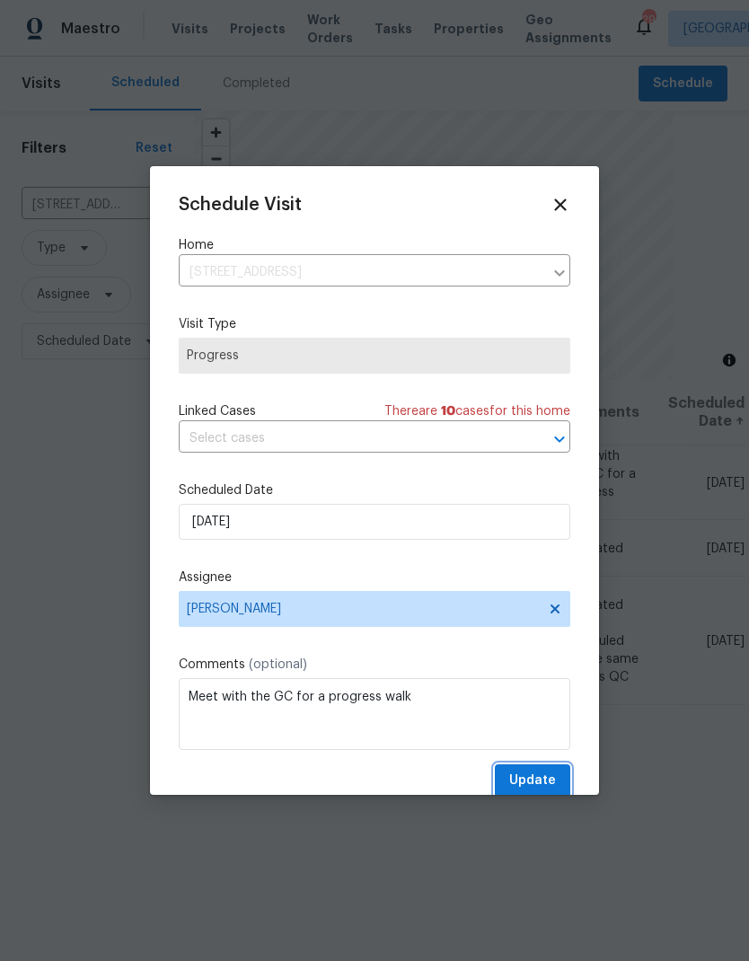
click at [537, 778] on span "Update" at bounding box center [532, 781] width 47 height 22
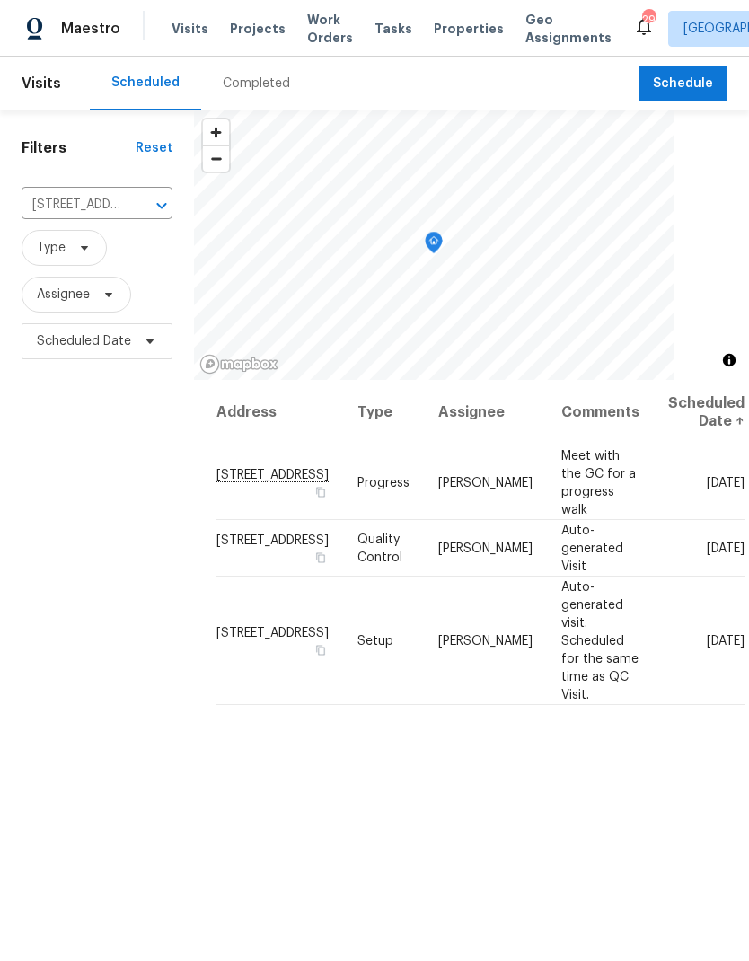
click at [316, 39] on span "Work Orders" at bounding box center [330, 29] width 46 height 36
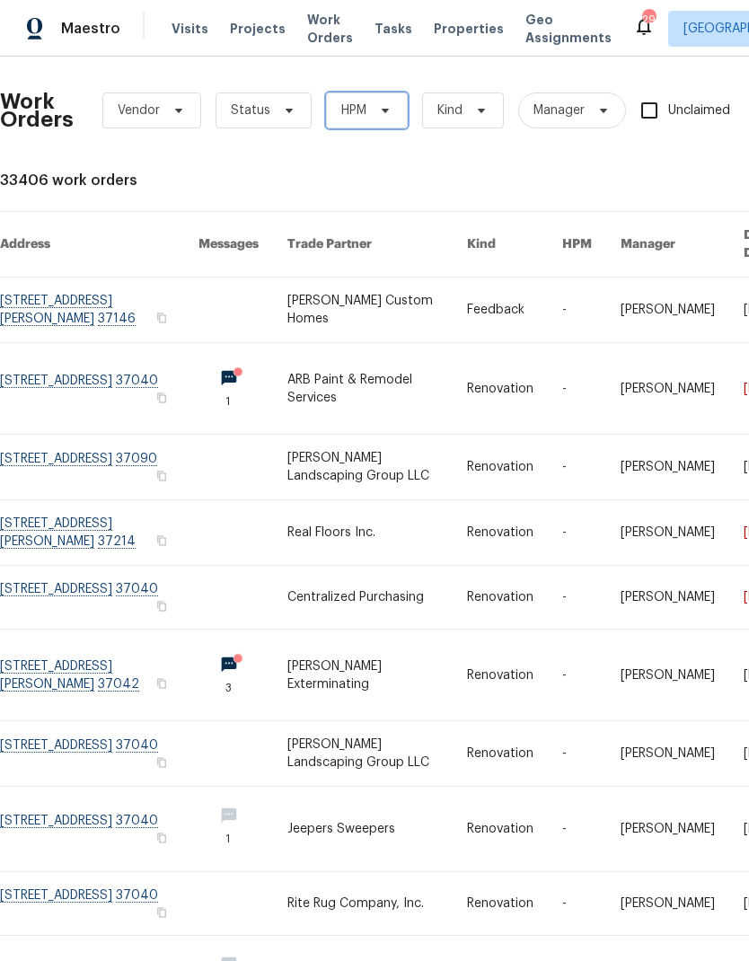
click at [389, 98] on span "HPM" at bounding box center [367, 111] width 82 height 36
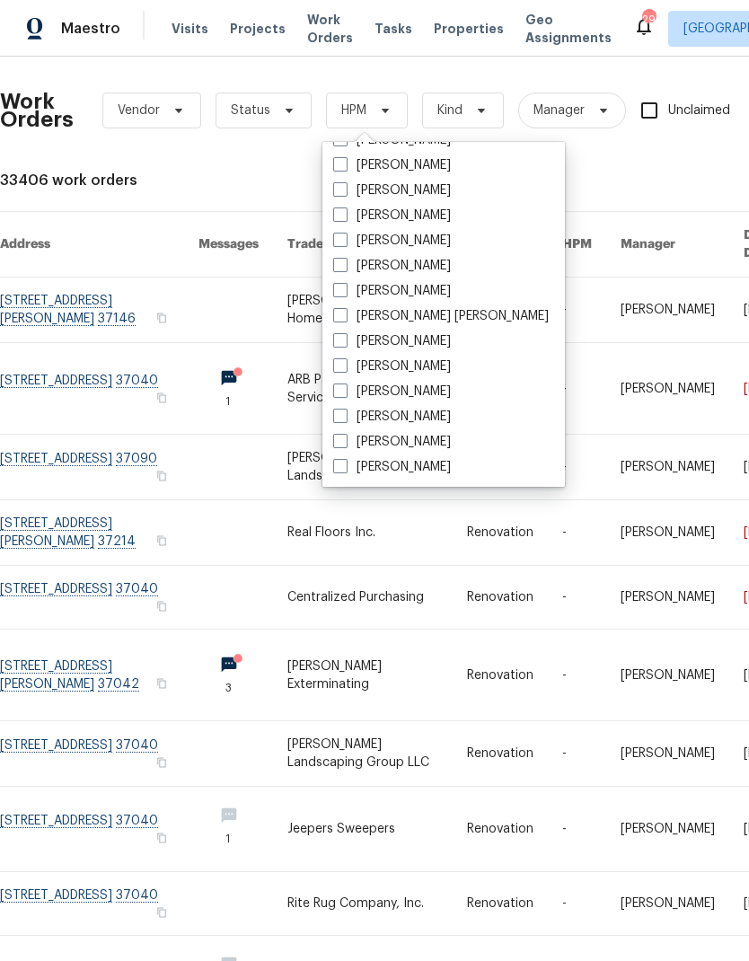
scroll to position [349, 0]
click at [407, 169] on label "[PERSON_NAME]" at bounding box center [392, 165] width 118 height 18
click at [345, 168] on input "[PERSON_NAME]" at bounding box center [339, 162] width 12 height 12
checkbox input "true"
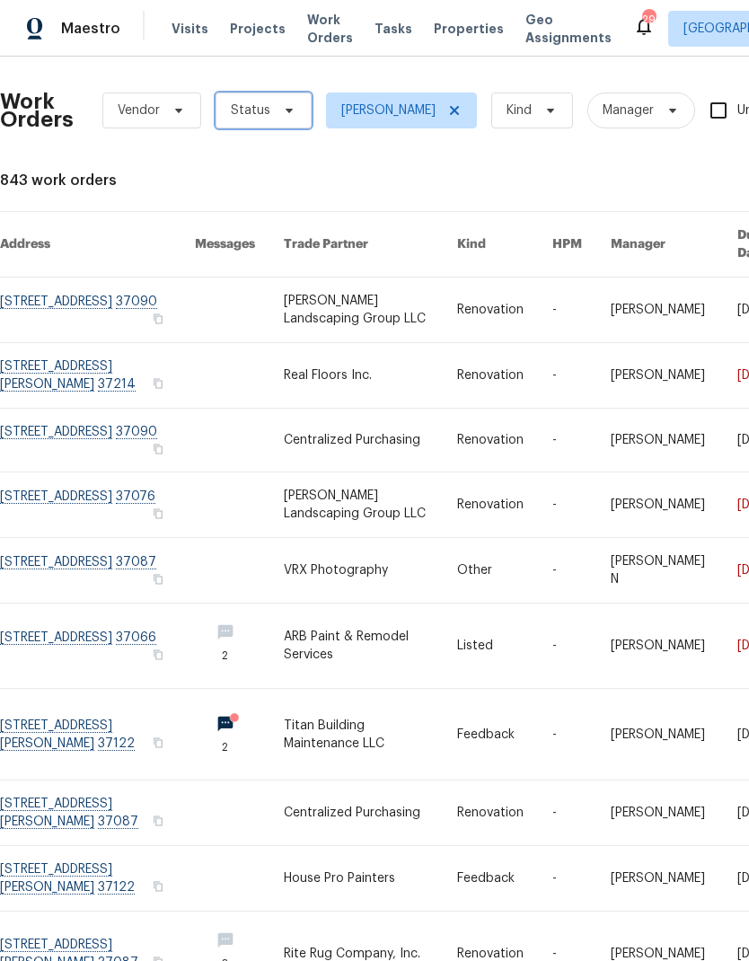
click at [304, 110] on span "Status" at bounding box center [264, 111] width 96 height 36
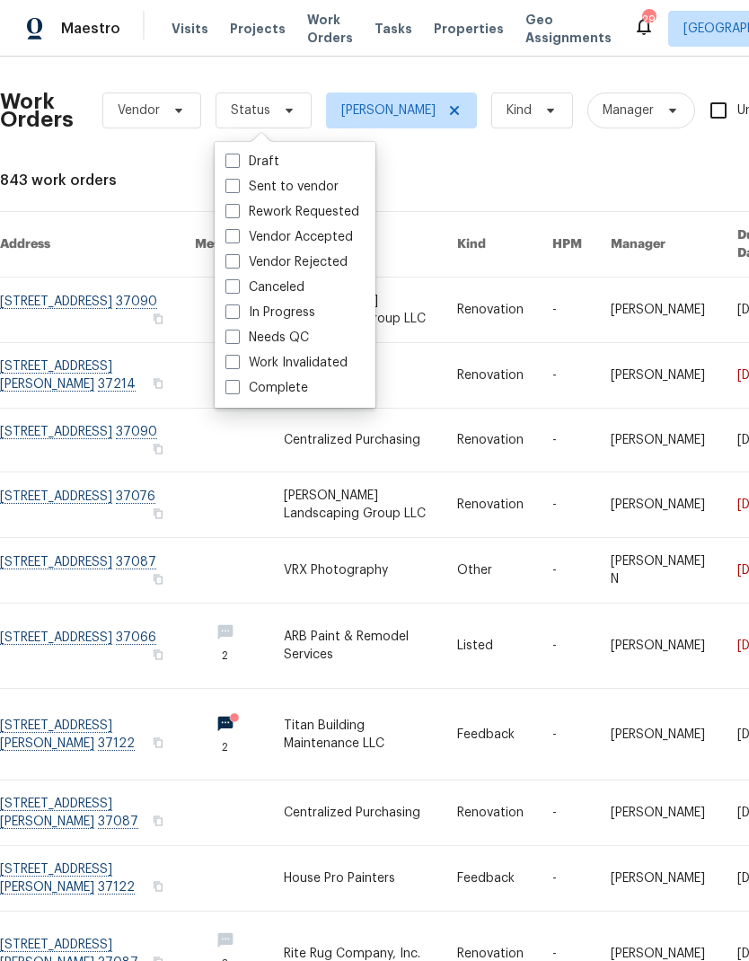
click at [246, 336] on label "Needs QC" at bounding box center [268, 338] width 84 height 18
click at [237, 336] on input "Needs QC" at bounding box center [232, 335] width 12 height 12
checkbox input "true"
